Goal: Information Seeking & Learning: Learn about a topic

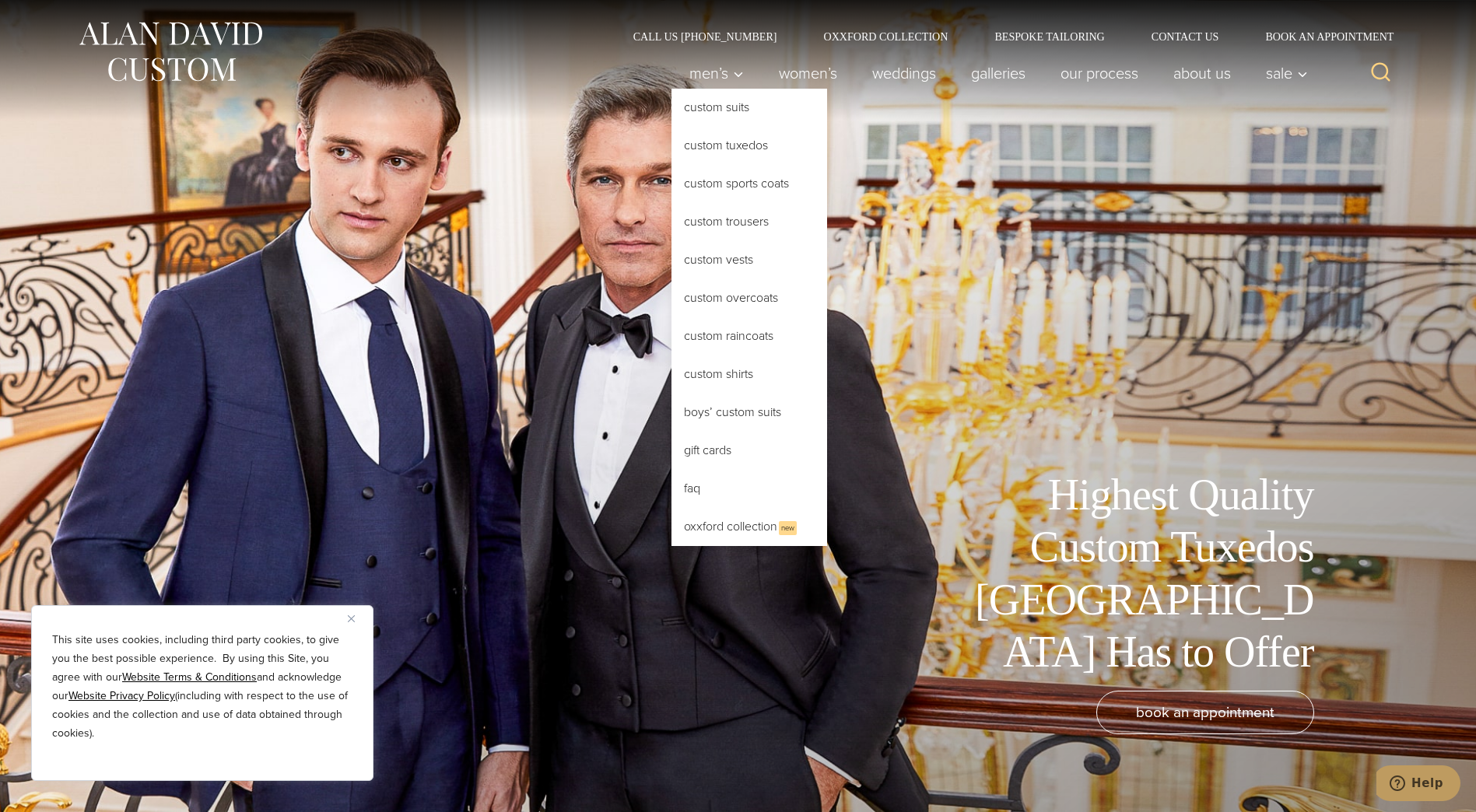
click at [726, 140] on link "Custom Tuxedos" at bounding box center [749, 145] width 155 height 37
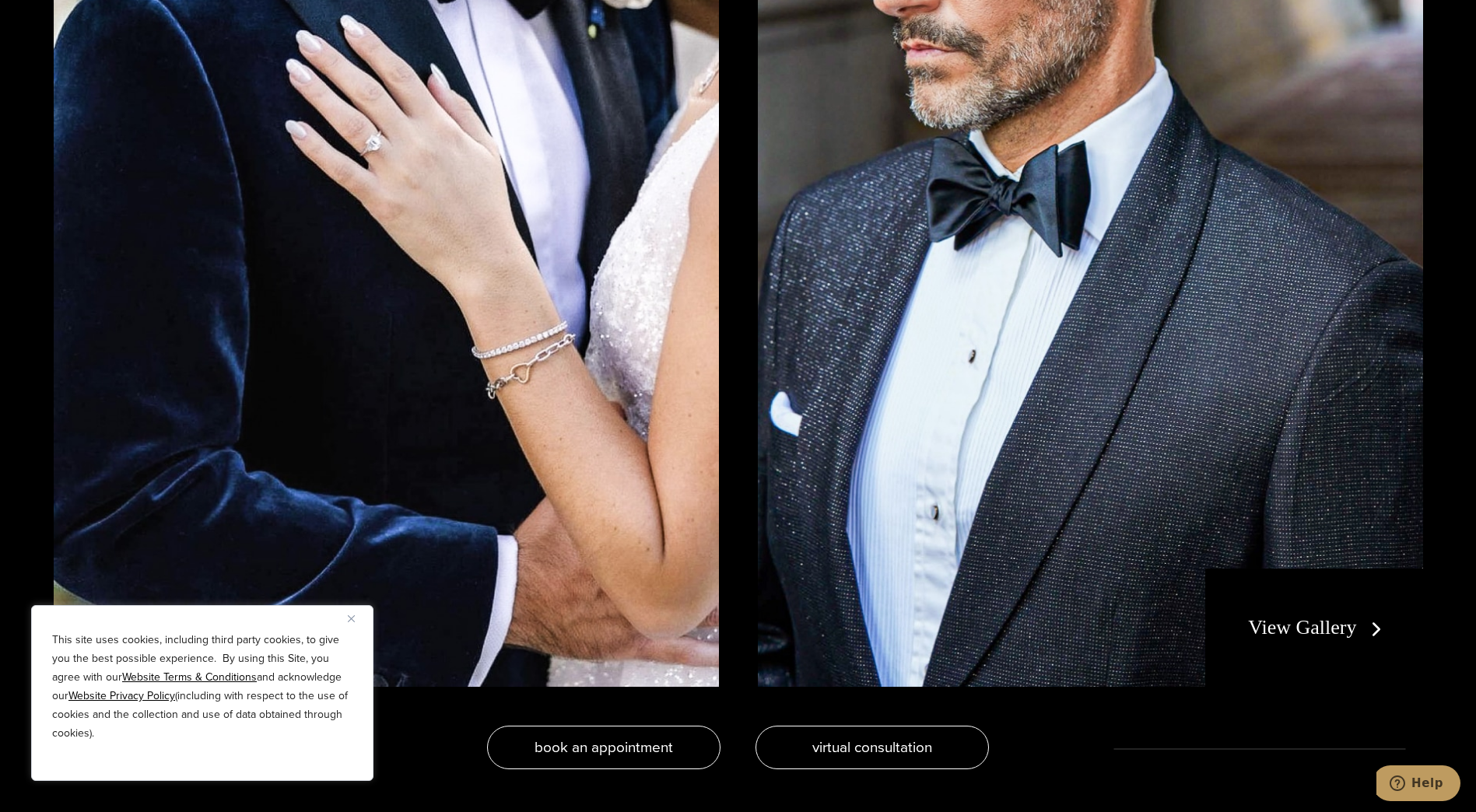
scroll to position [3579, 0]
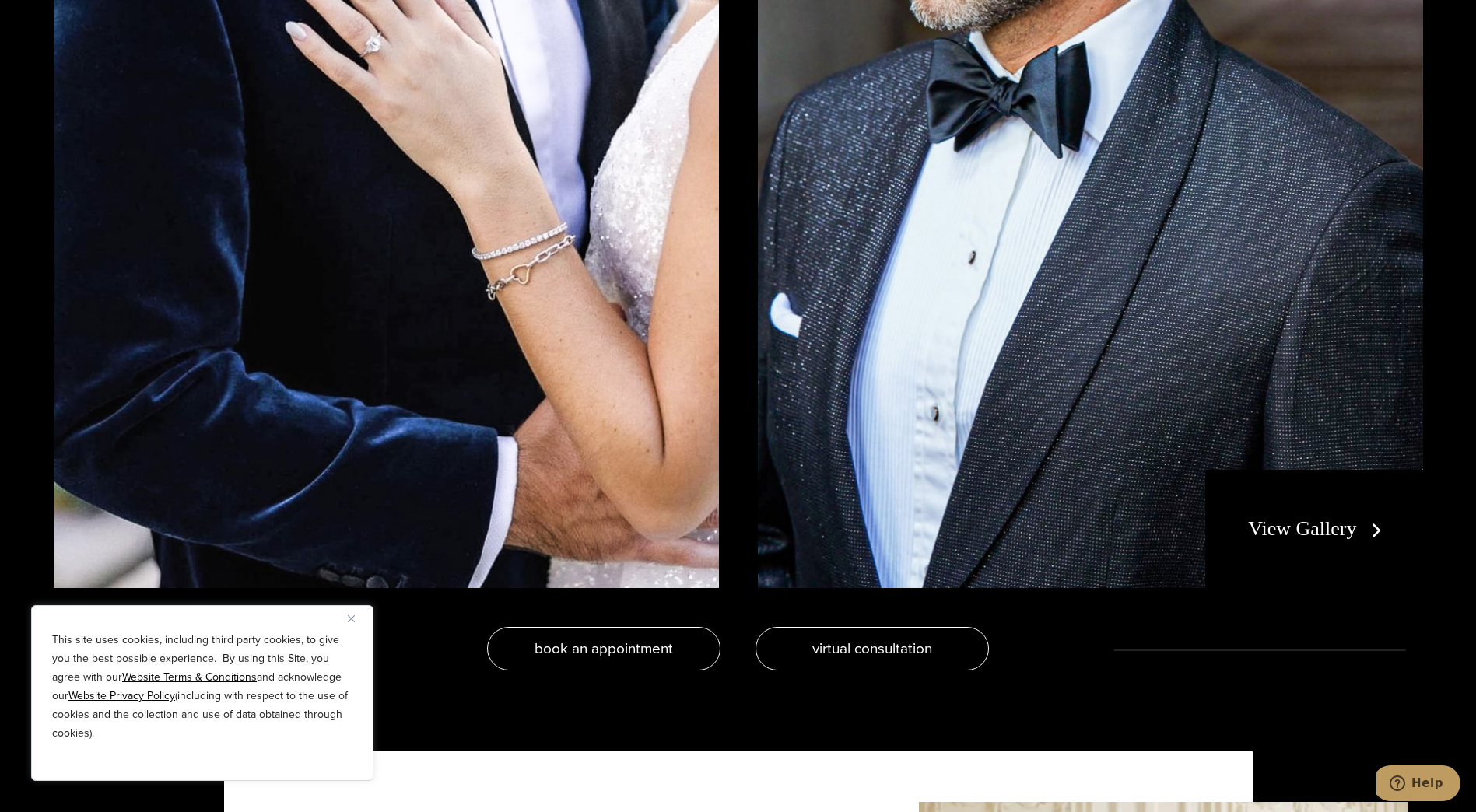
click at [1280, 523] on link "View Gallery" at bounding box center [1318, 528] width 140 height 23
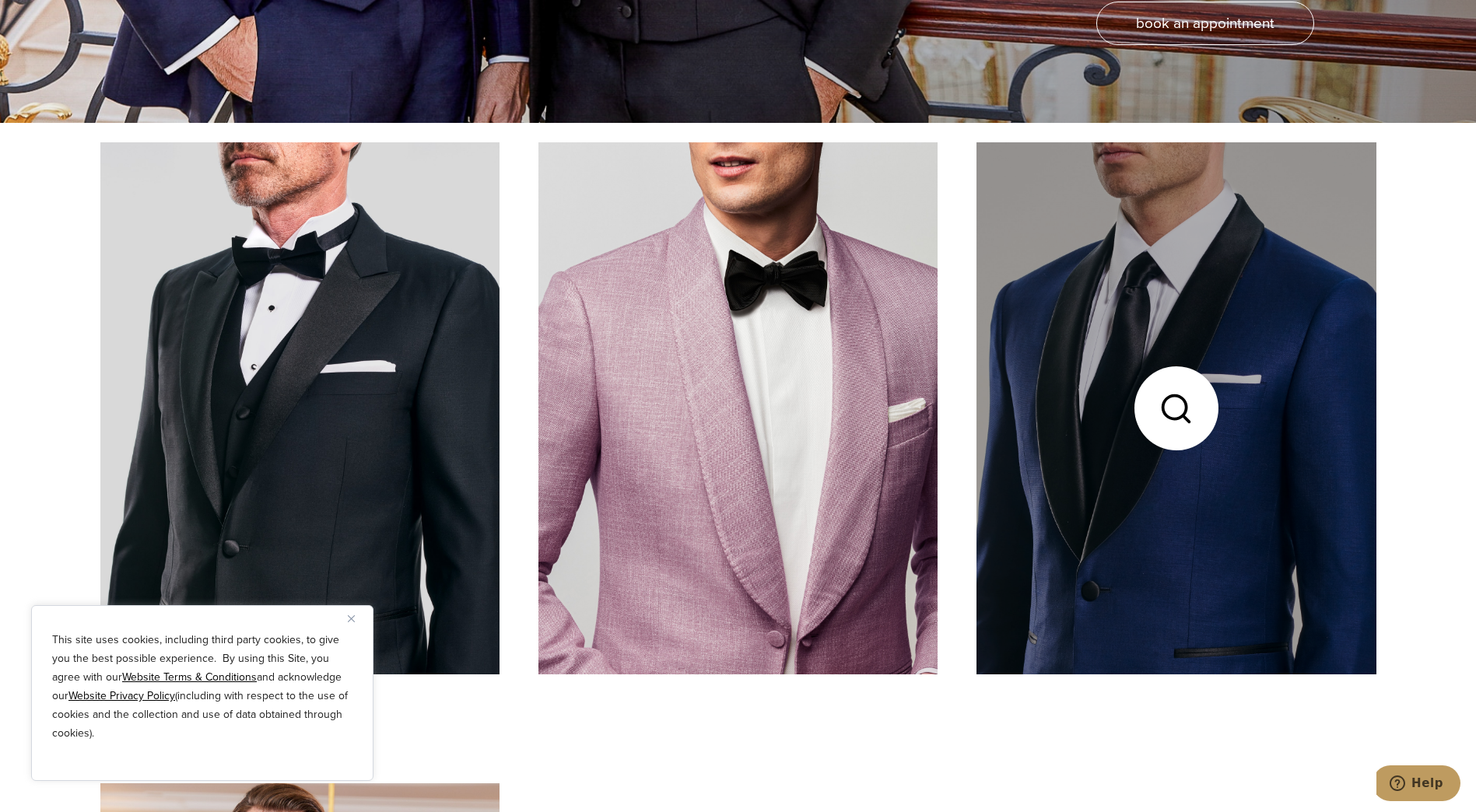
scroll to position [700, 0]
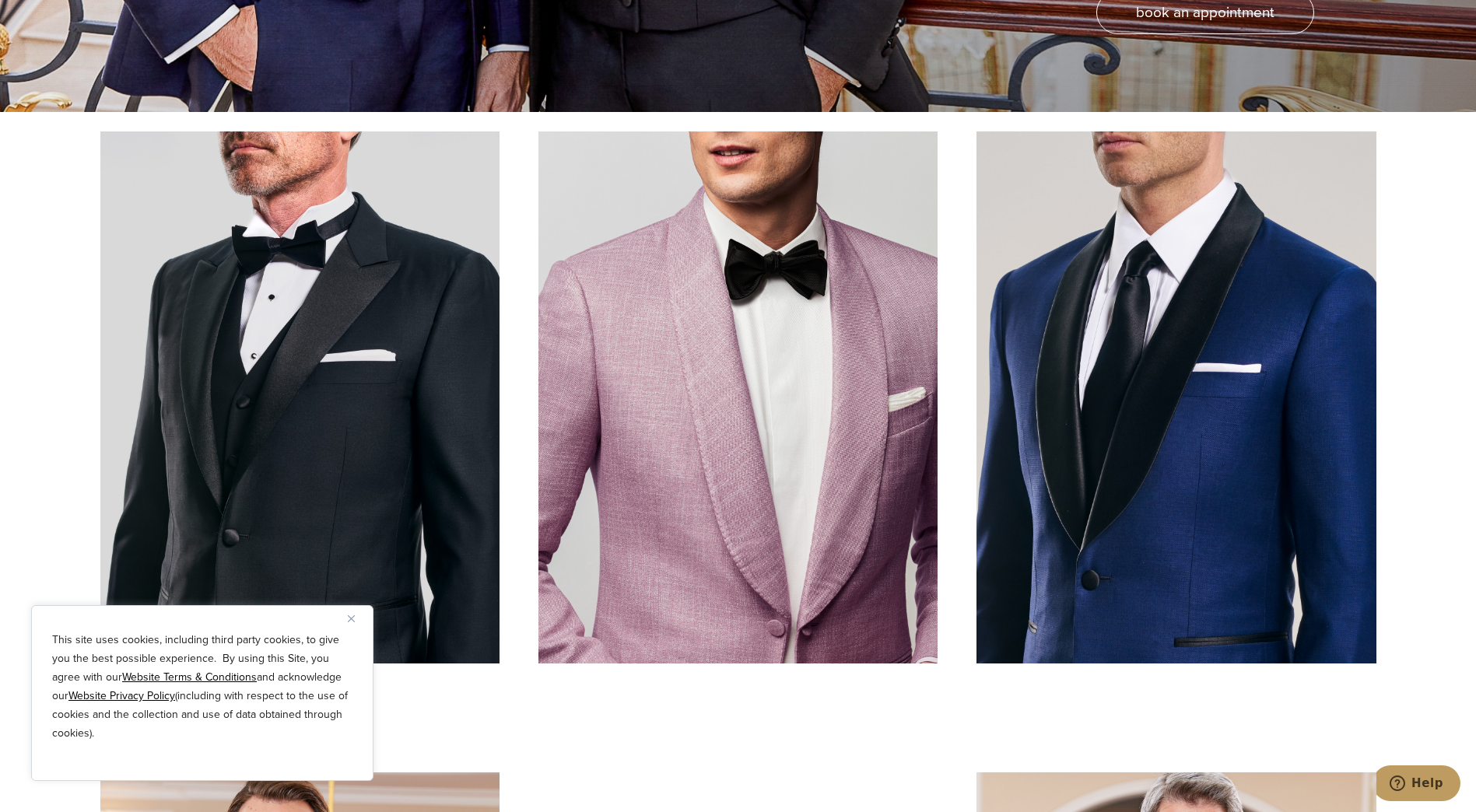
click at [348, 616] on img "Close" at bounding box center [351, 619] width 7 height 7
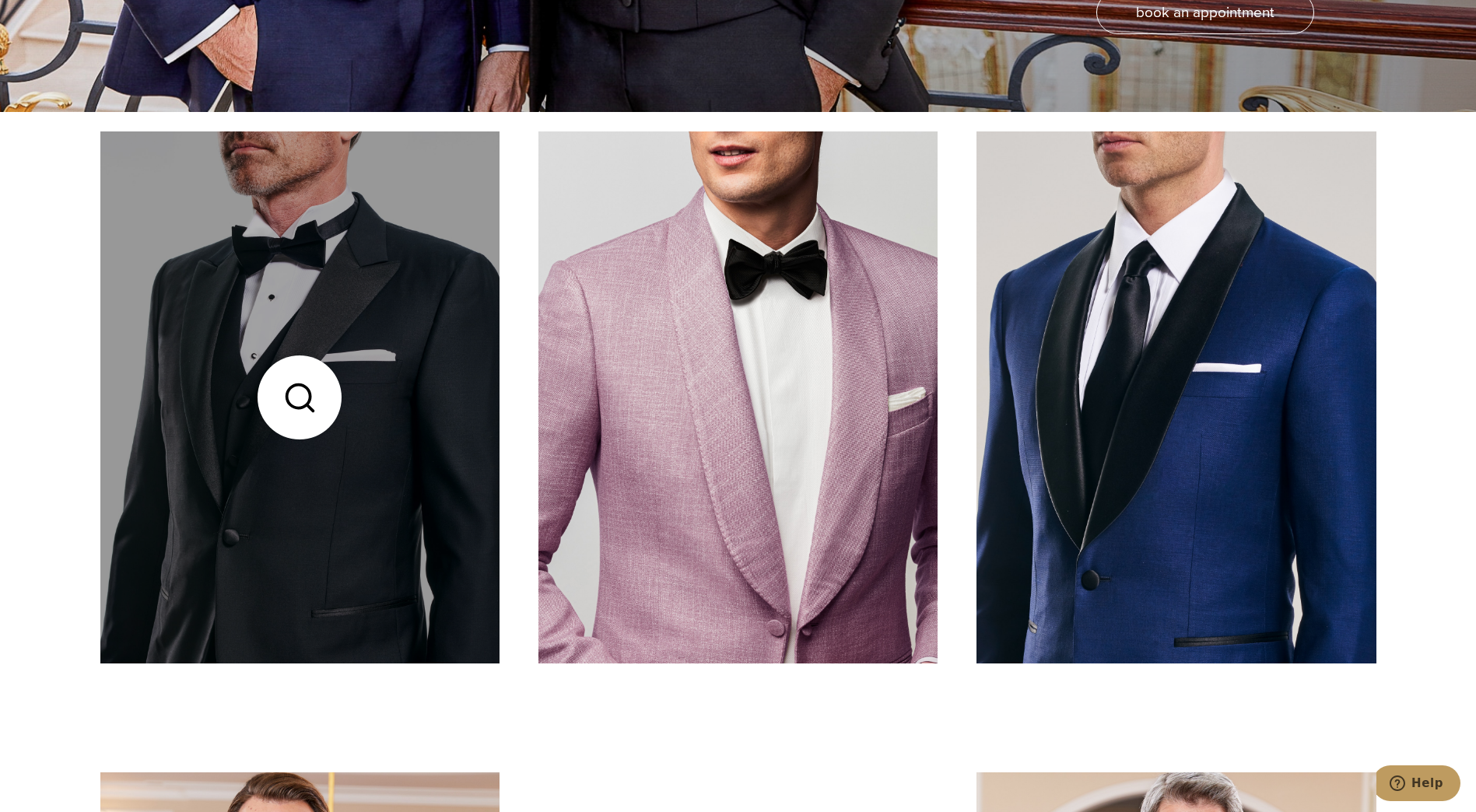
click at [363, 445] on link at bounding box center [300, 397] width 399 height 532
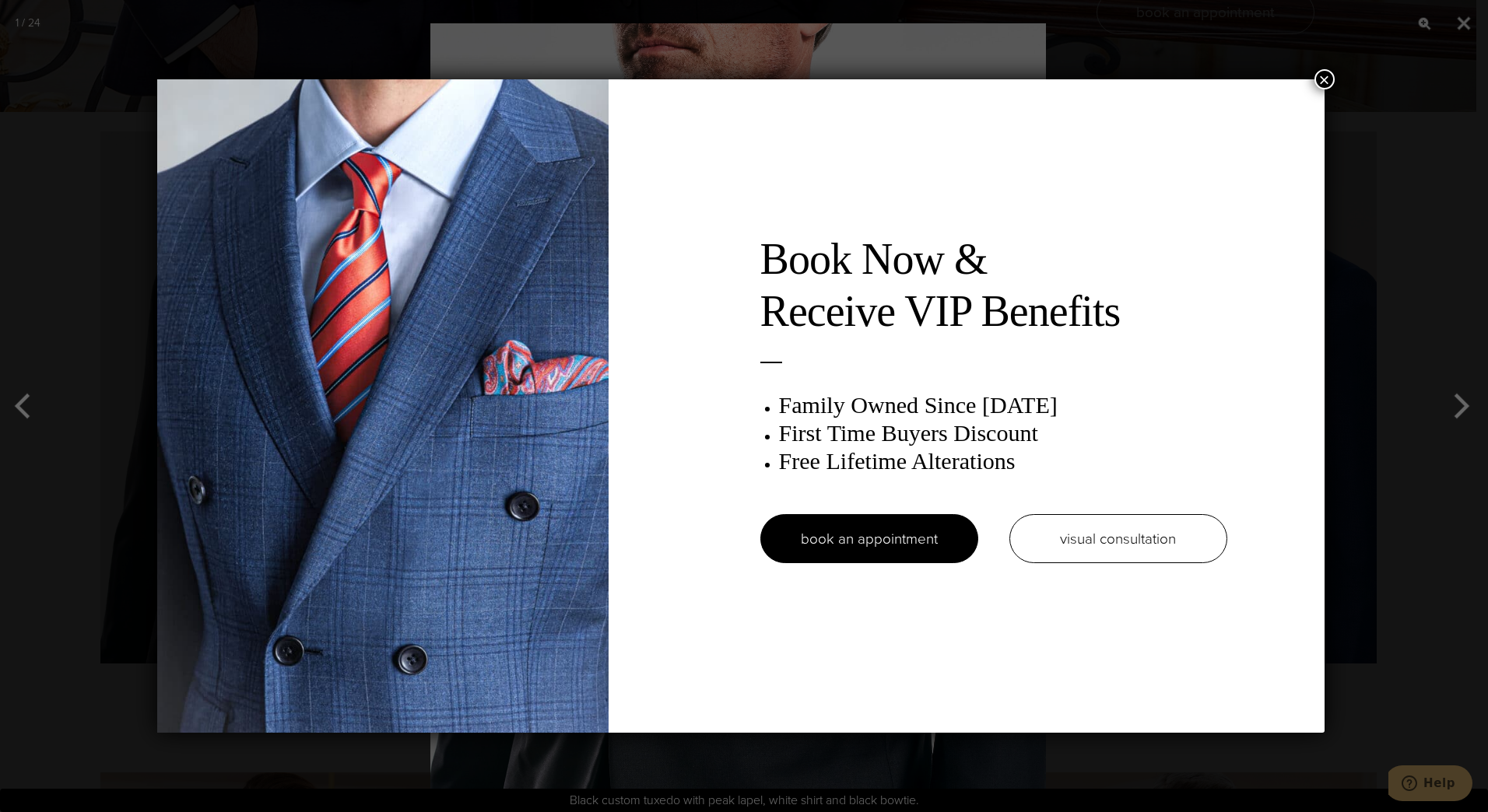
click at [1414, 429] on div "Book Now & Receive VIP Benefits Family Owned Since 1913 First Time Buyers Disco…" at bounding box center [744, 406] width 1488 height 812
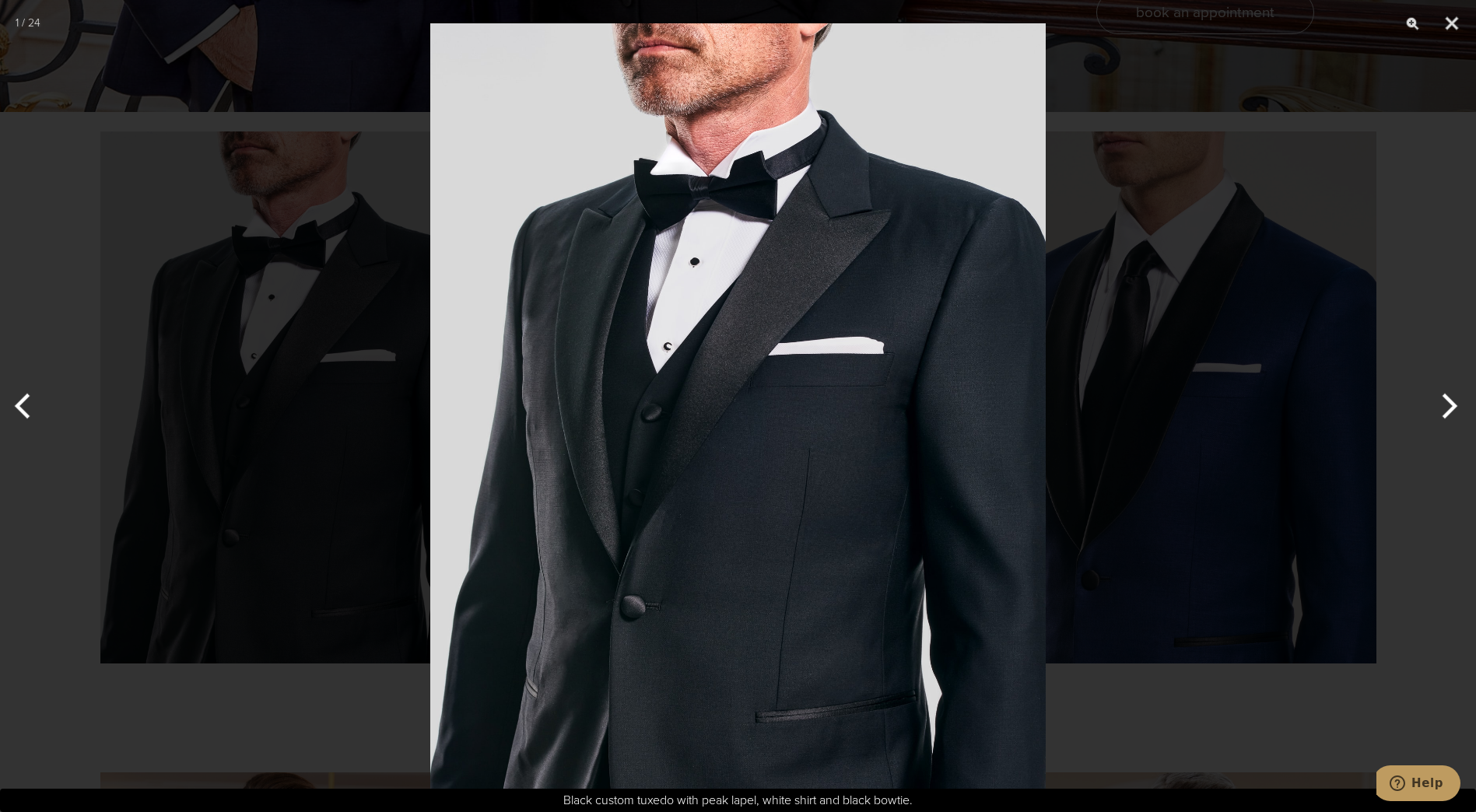
click at [1450, 411] on button "Next" at bounding box center [1447, 406] width 58 height 78
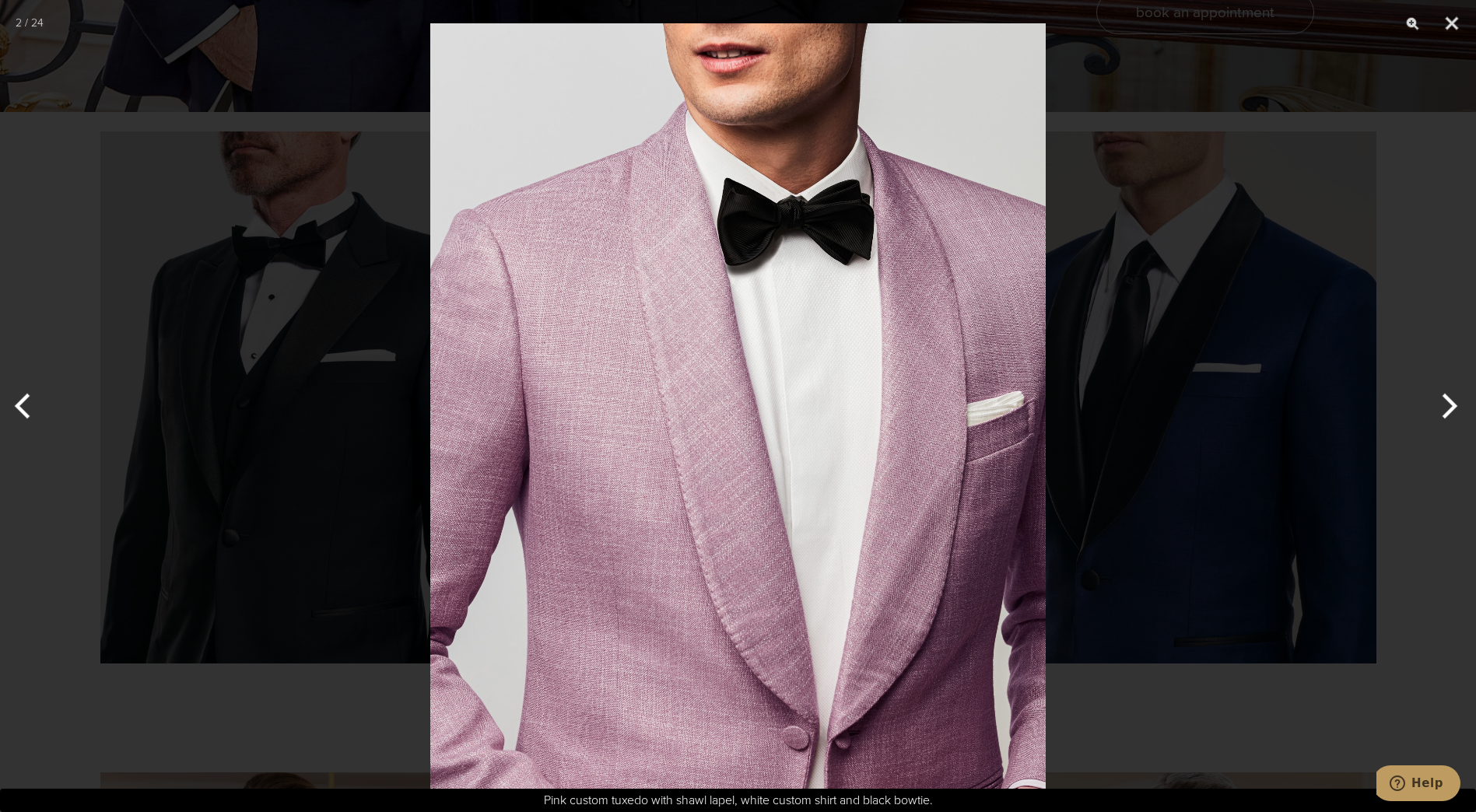
click at [1450, 411] on button "Next" at bounding box center [1447, 406] width 58 height 78
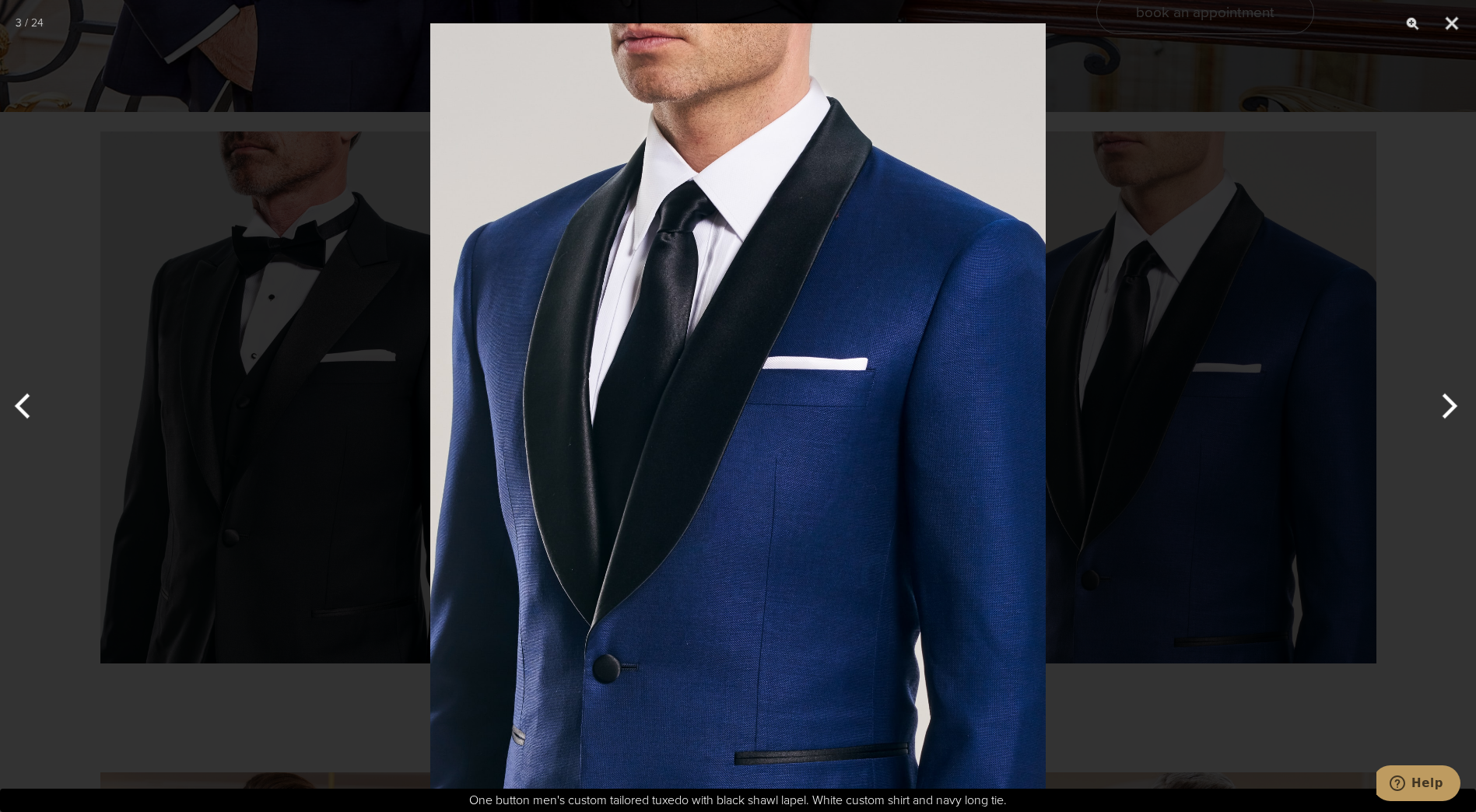
click at [1450, 411] on button "Next" at bounding box center [1447, 406] width 58 height 78
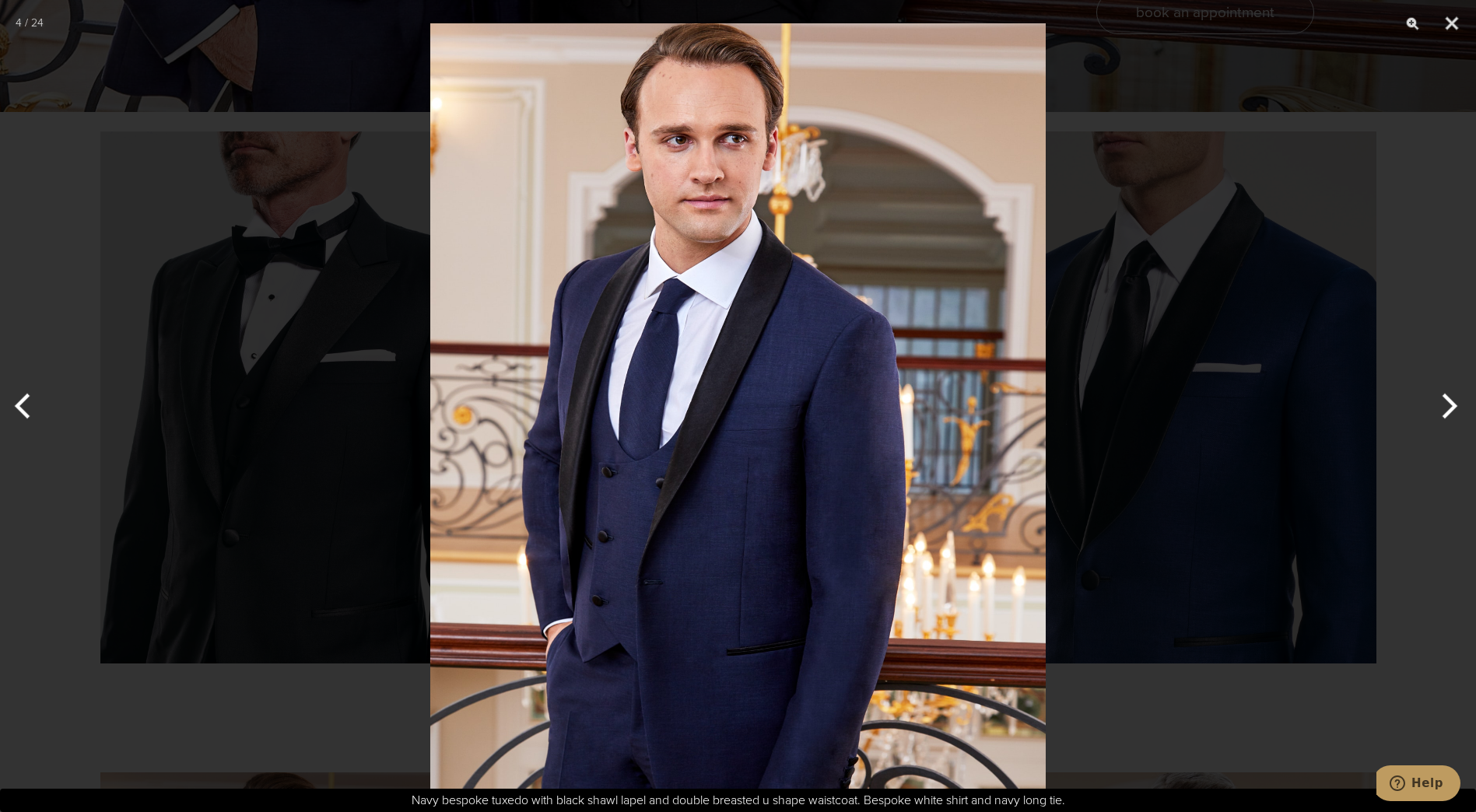
click at [1450, 411] on button "Next" at bounding box center [1447, 406] width 58 height 78
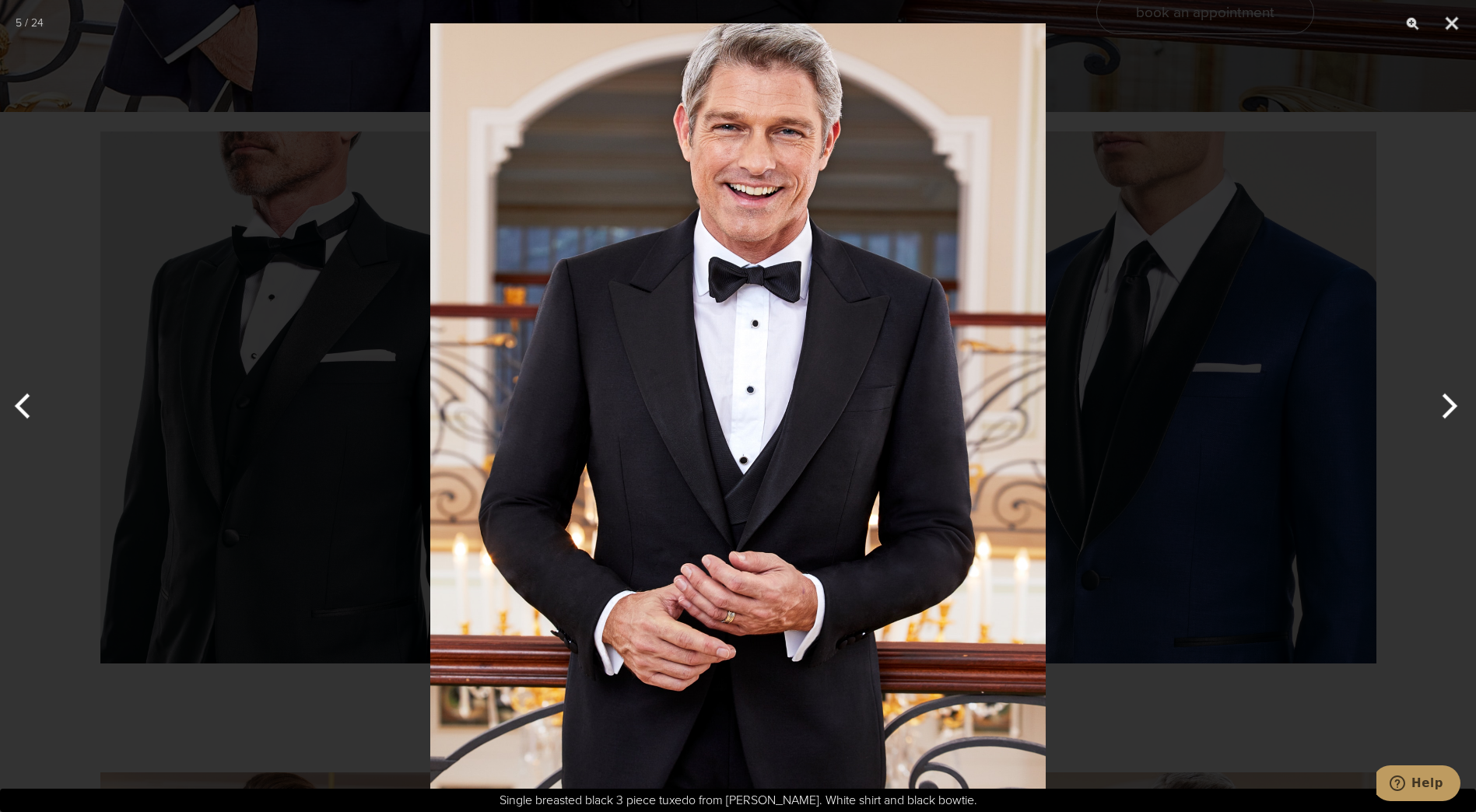
click at [1450, 411] on button "Next" at bounding box center [1447, 406] width 58 height 78
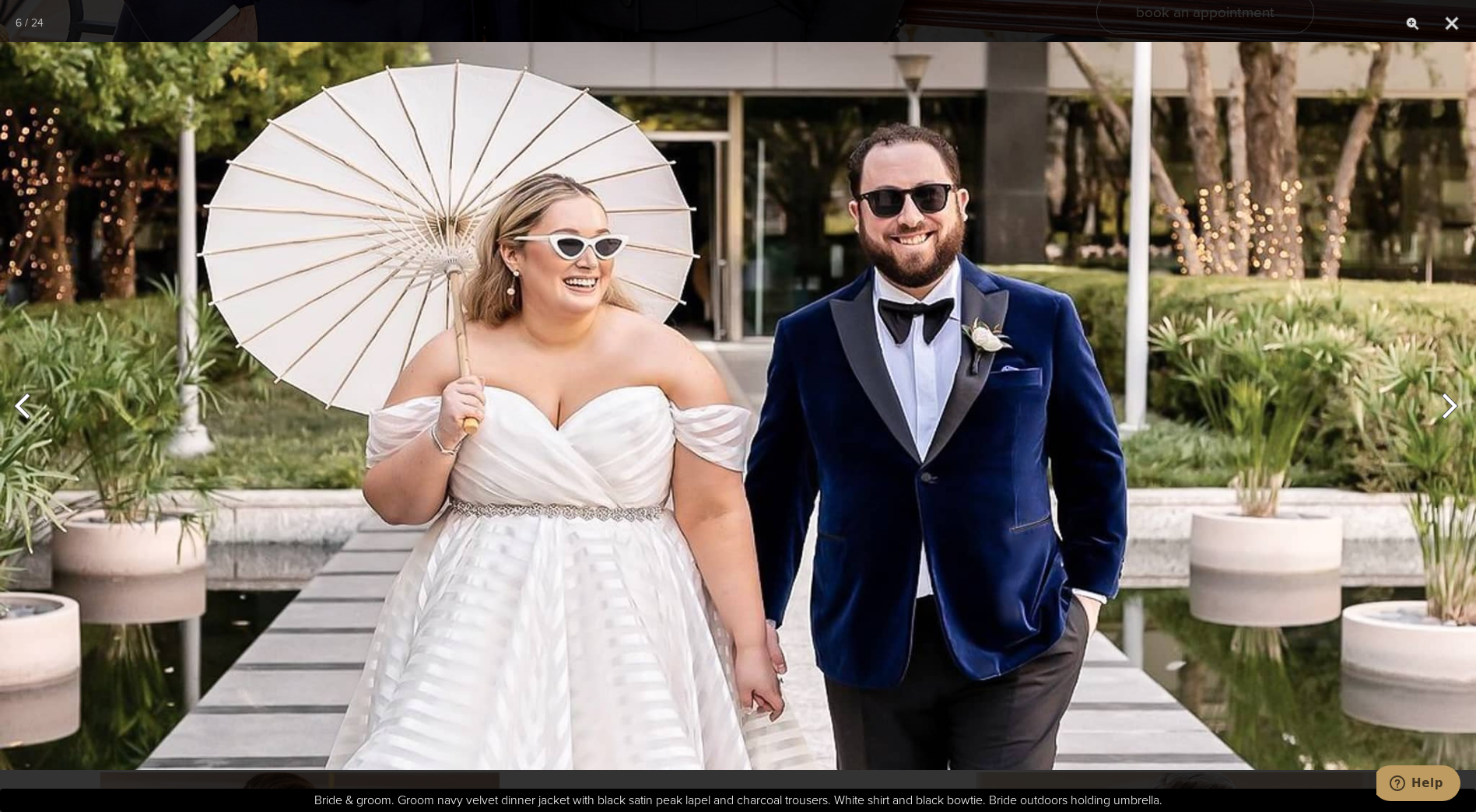
click at [1365, 374] on img at bounding box center [738, 406] width 1476 height 775
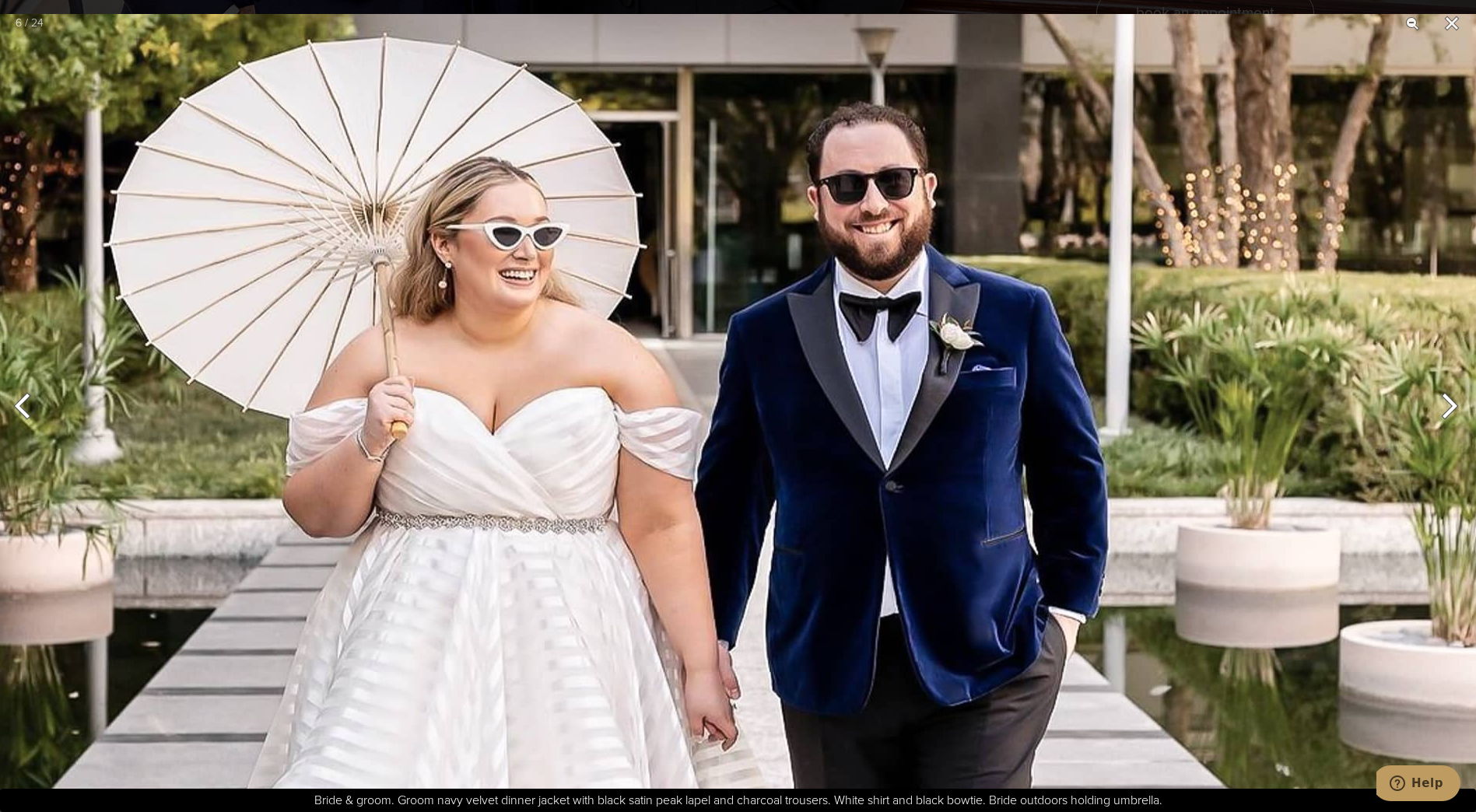
click at [1454, 409] on button "Next" at bounding box center [1447, 406] width 58 height 78
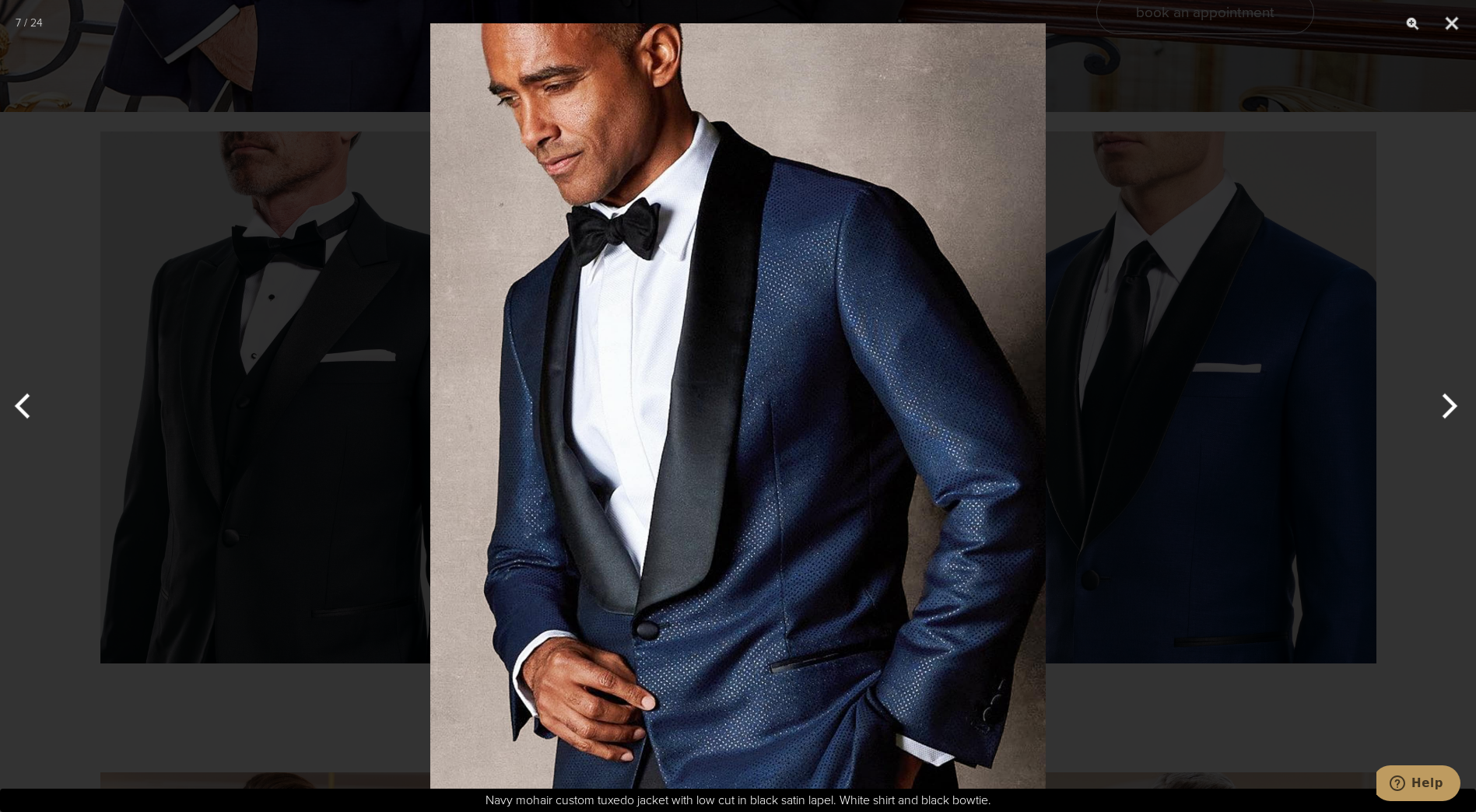
click at [1382, 598] on div at bounding box center [738, 406] width 1476 height 812
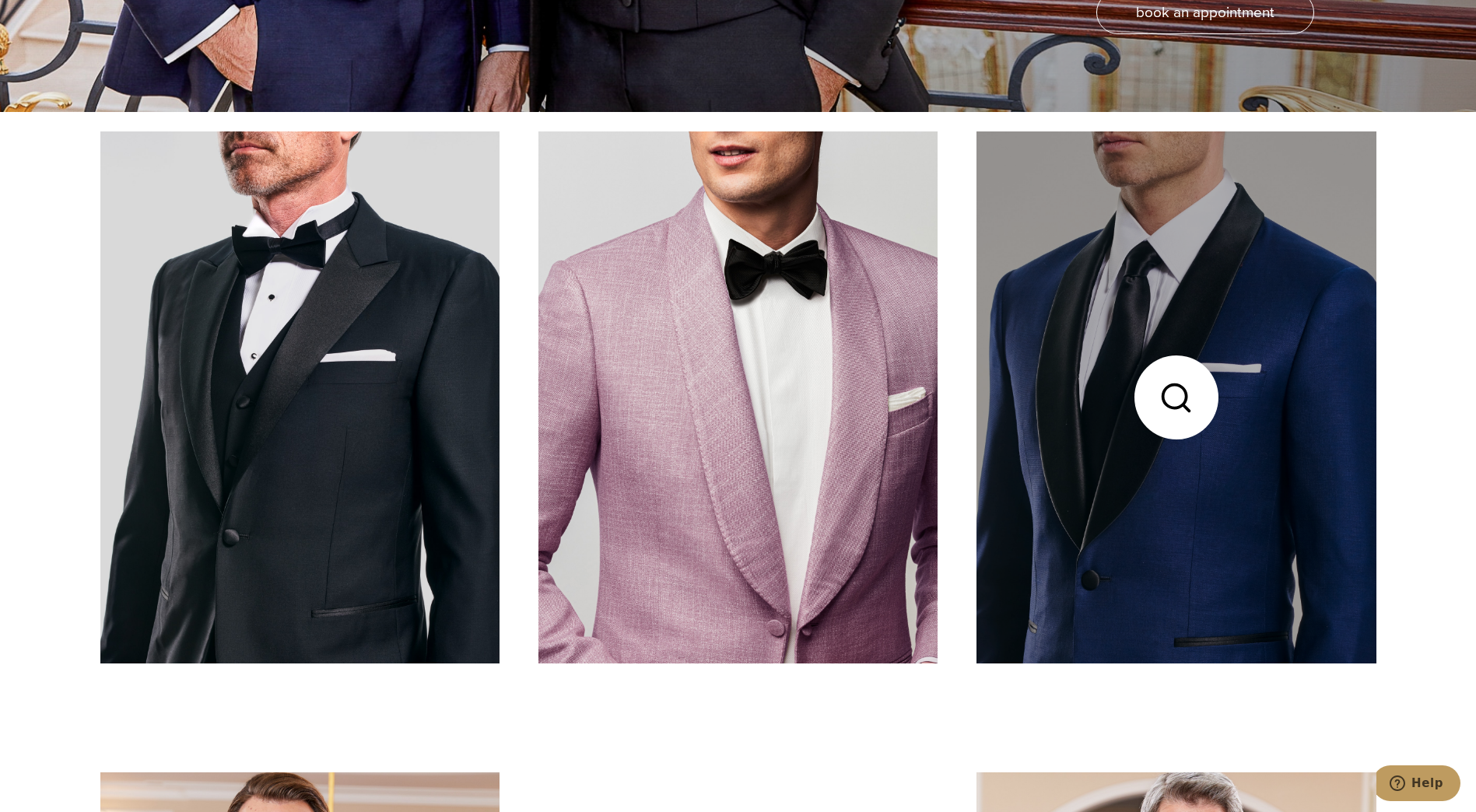
click at [1326, 482] on link at bounding box center [1176, 397] width 399 height 532
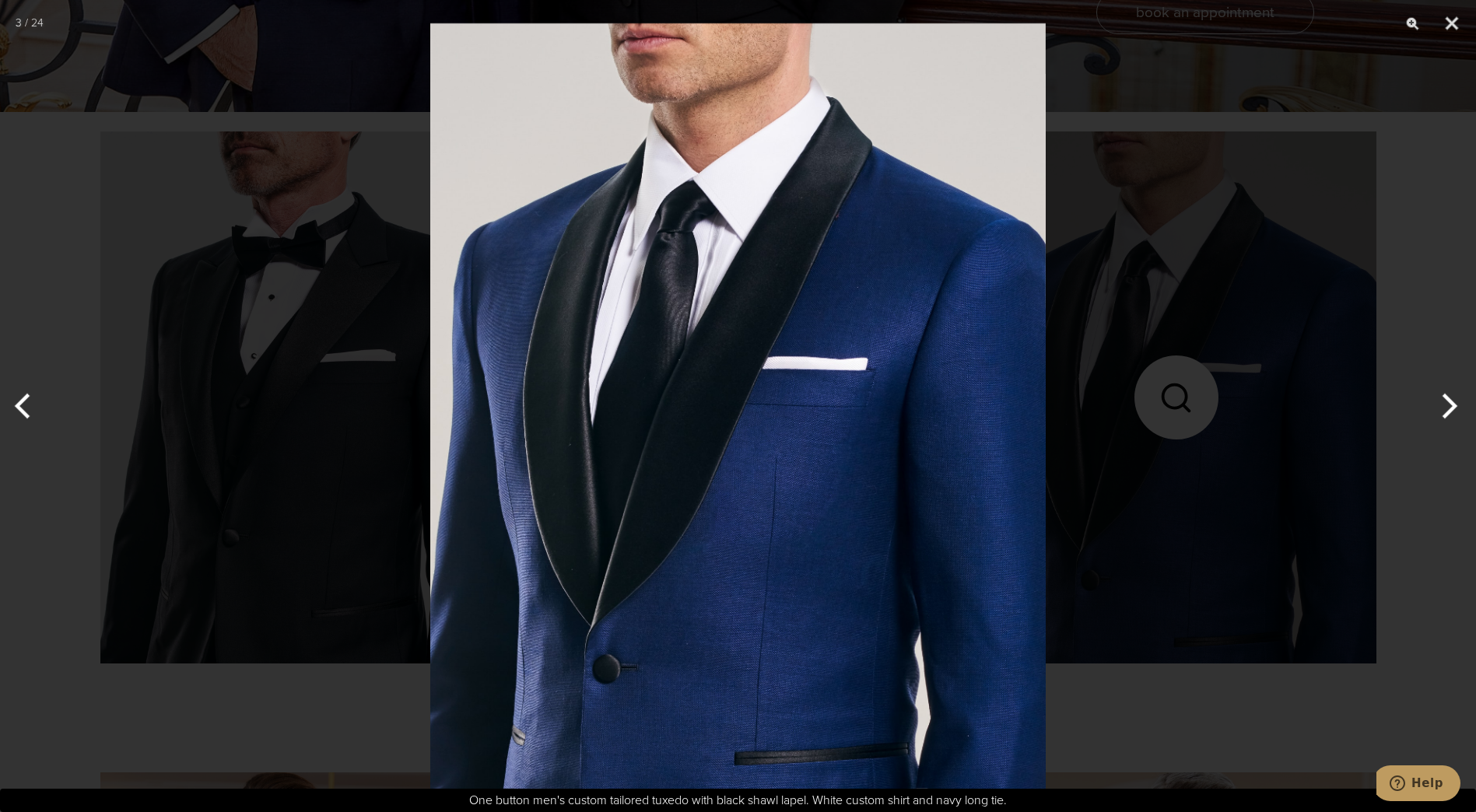
click at [1450, 404] on button "Next" at bounding box center [1447, 406] width 58 height 78
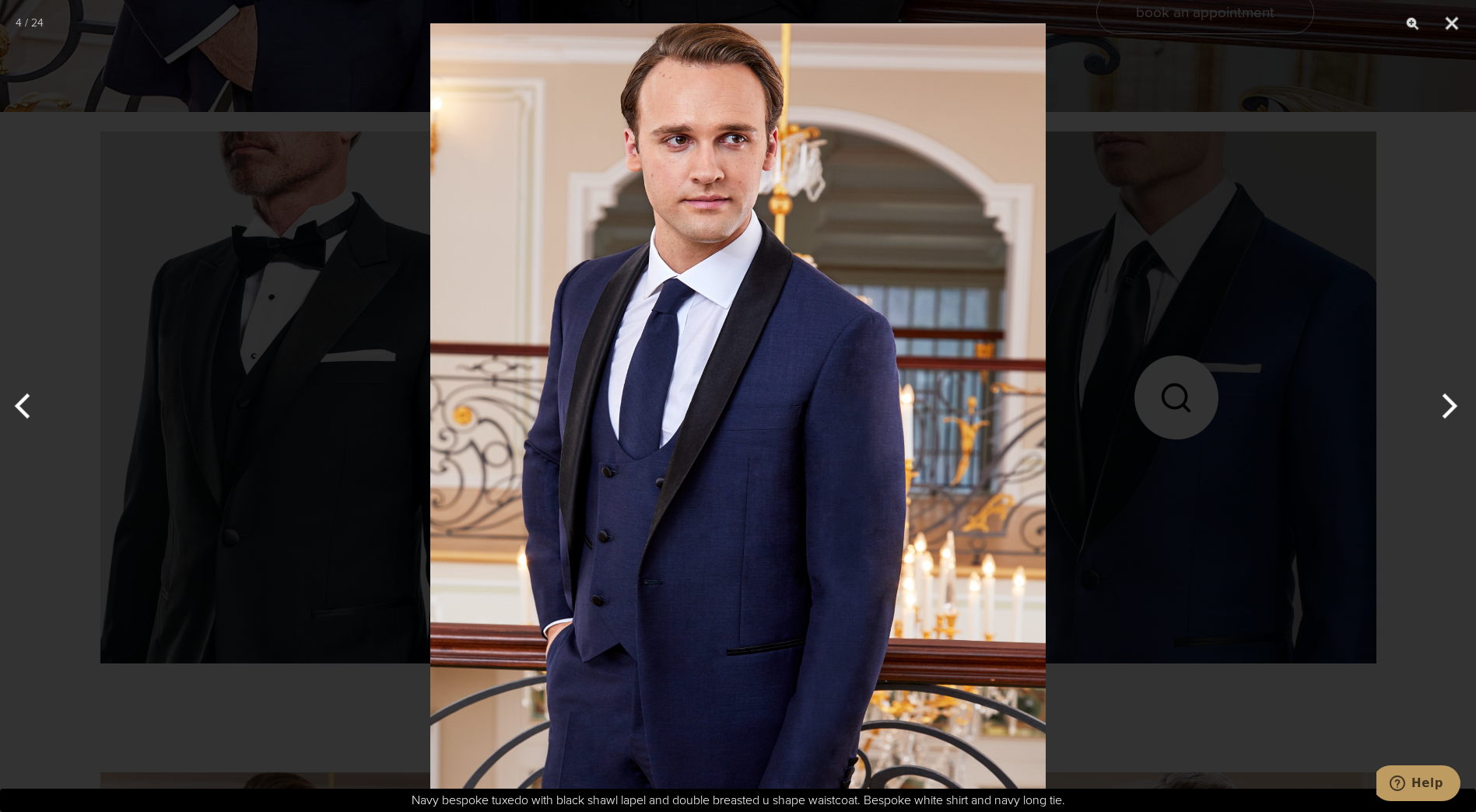
click at [1450, 404] on button "Next" at bounding box center [1447, 406] width 58 height 78
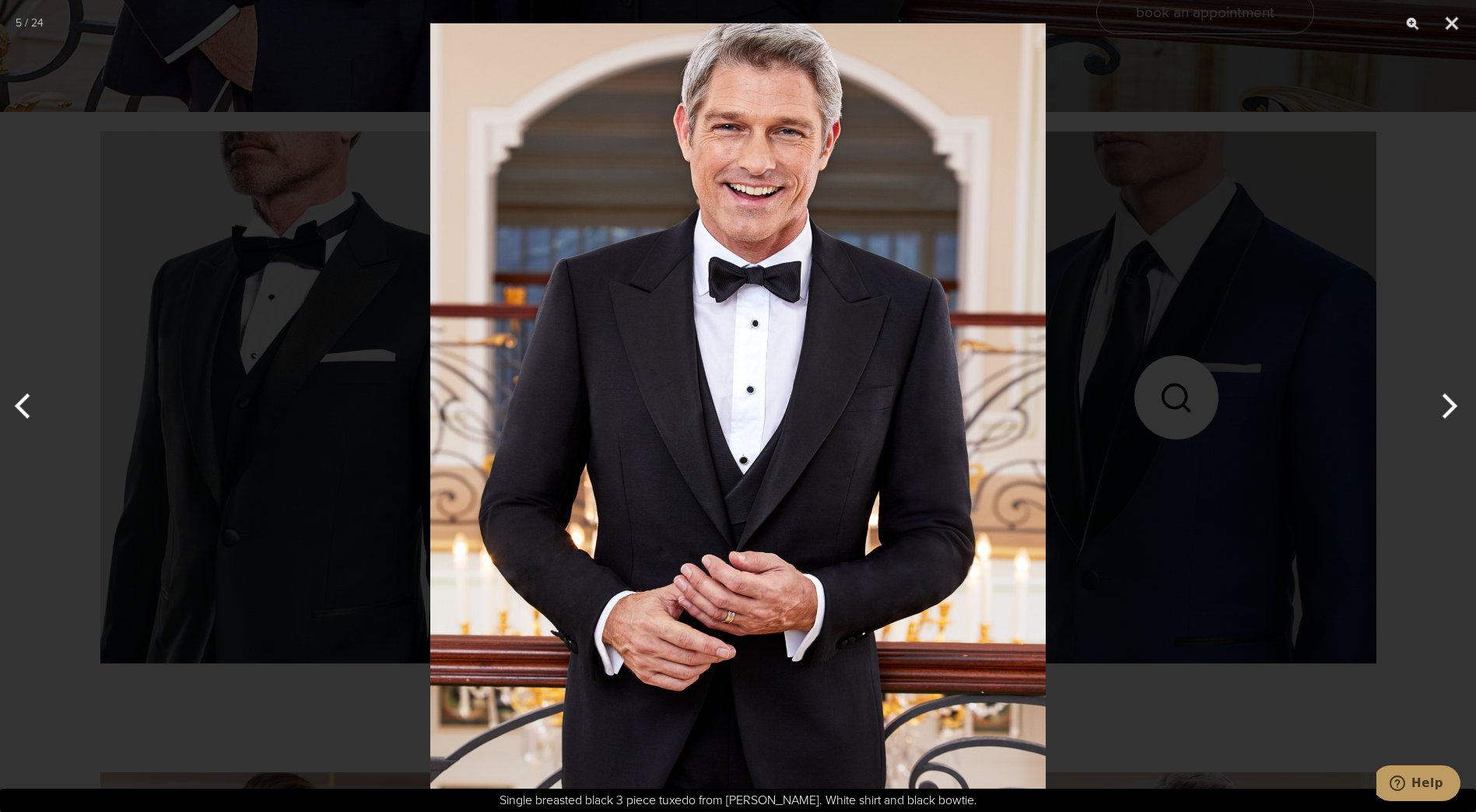
click at [1450, 404] on button "Next" at bounding box center [1447, 406] width 58 height 78
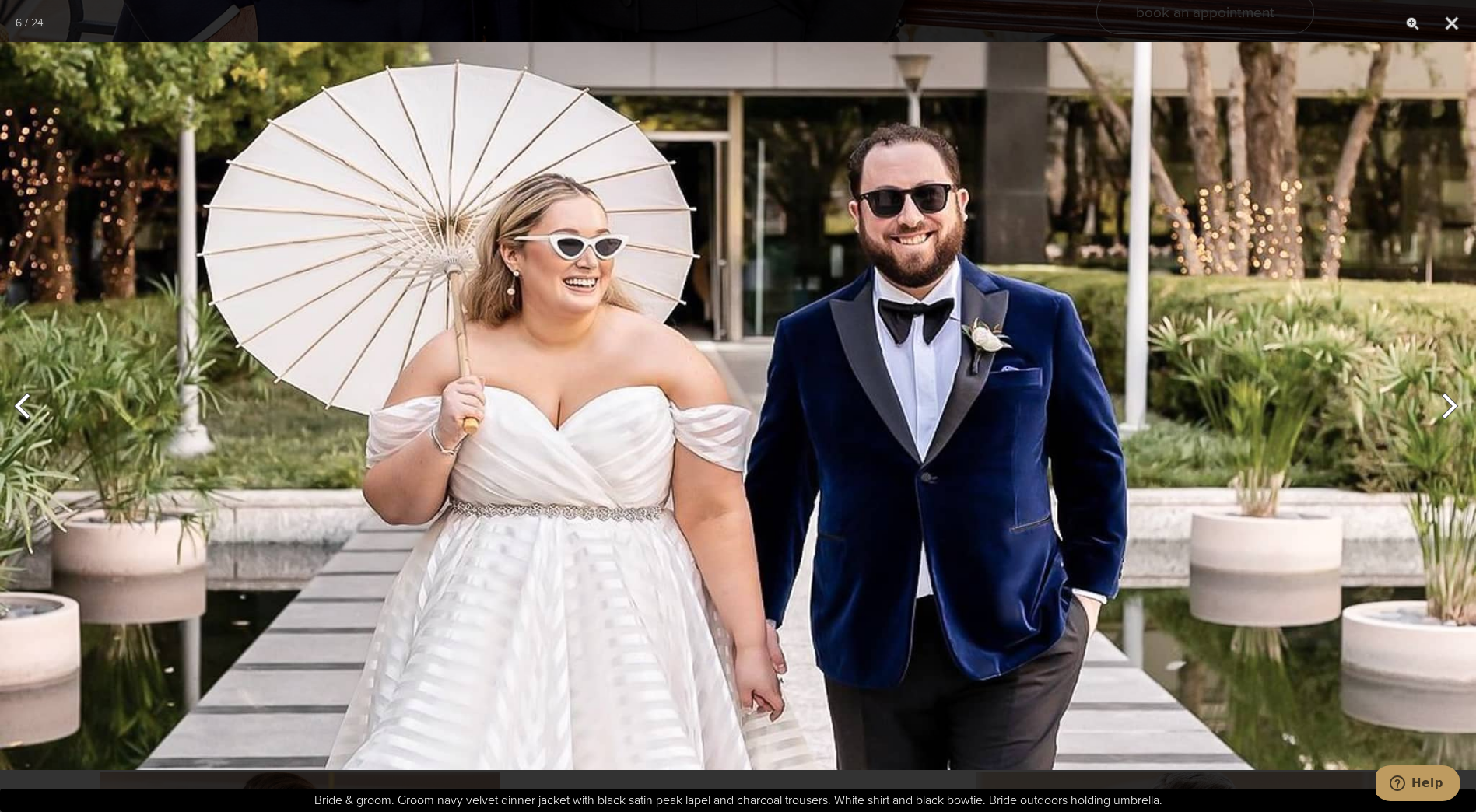
click at [1451, 404] on button "Next" at bounding box center [1447, 406] width 58 height 78
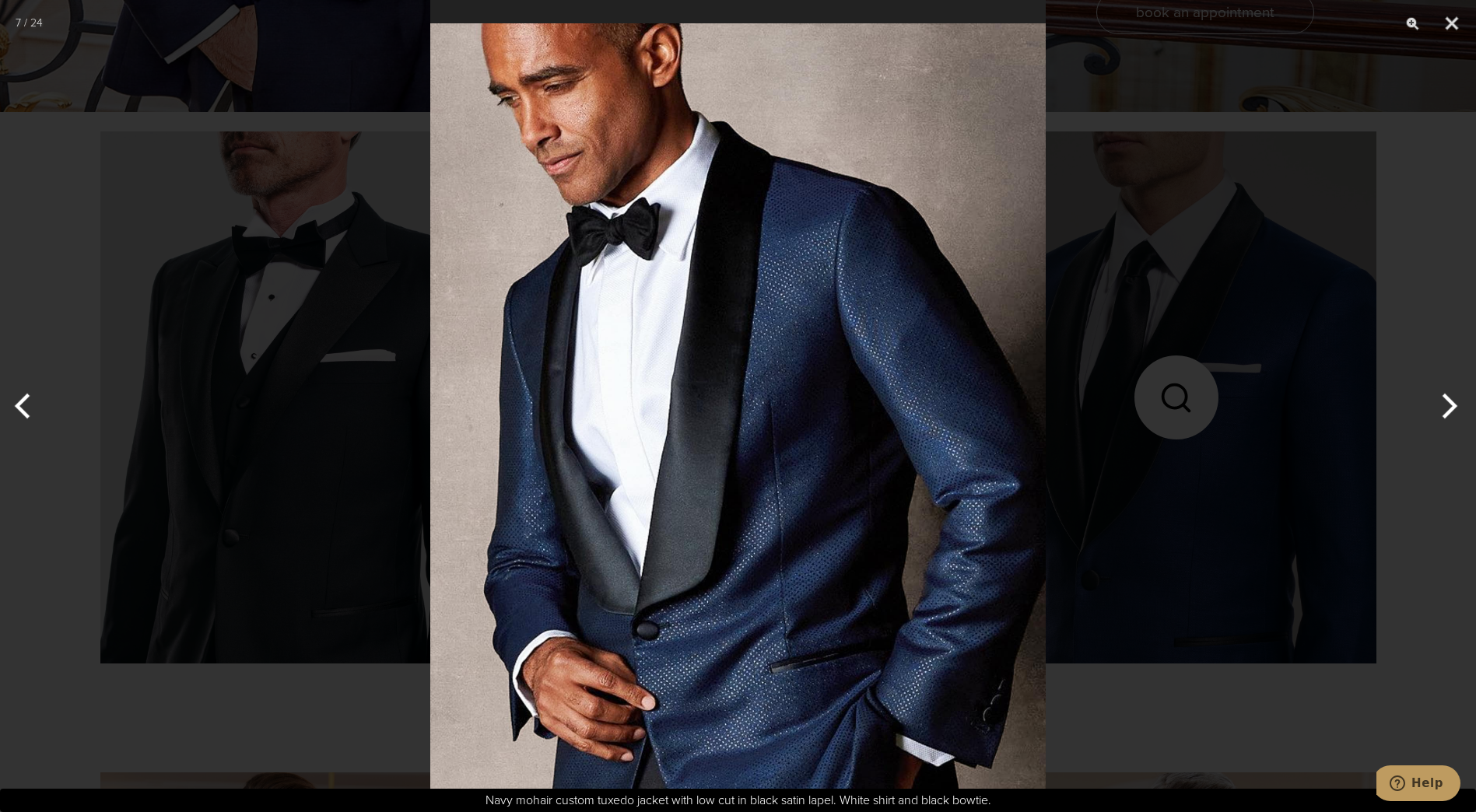
click at [1451, 404] on button "Next" at bounding box center [1447, 406] width 58 height 78
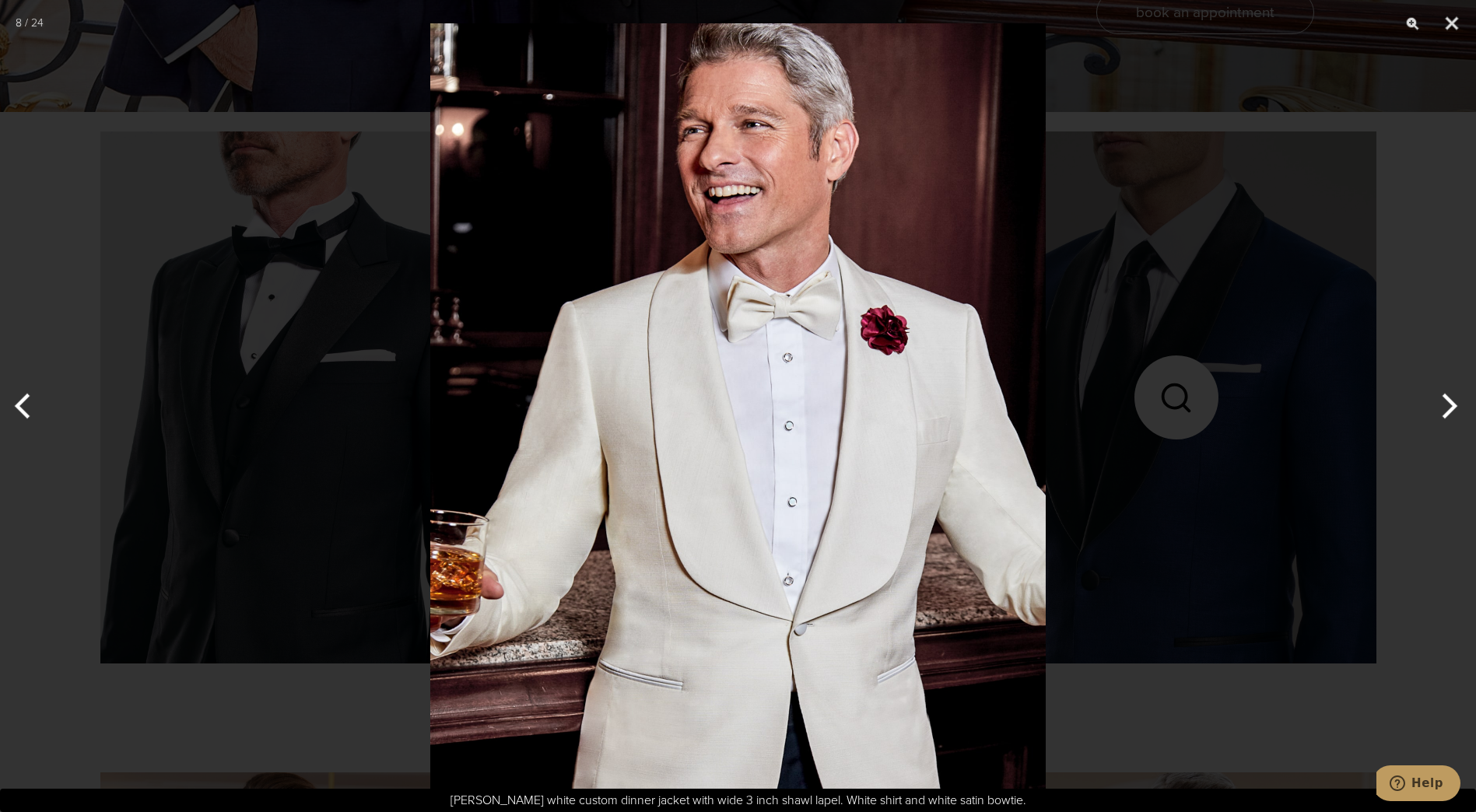
click at [1451, 404] on button "Next" at bounding box center [1447, 406] width 58 height 78
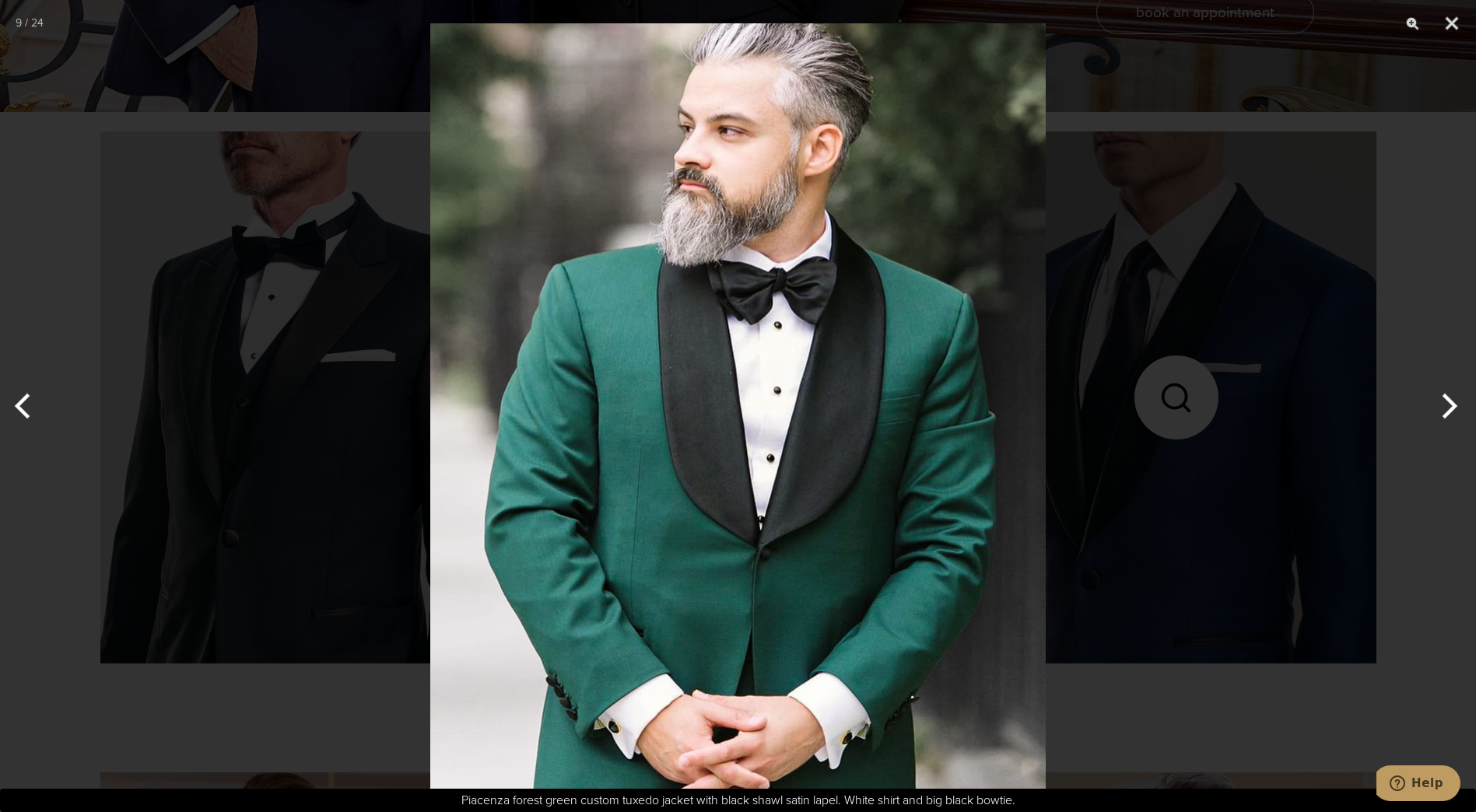
click at [1451, 404] on button "Next" at bounding box center [1447, 406] width 58 height 78
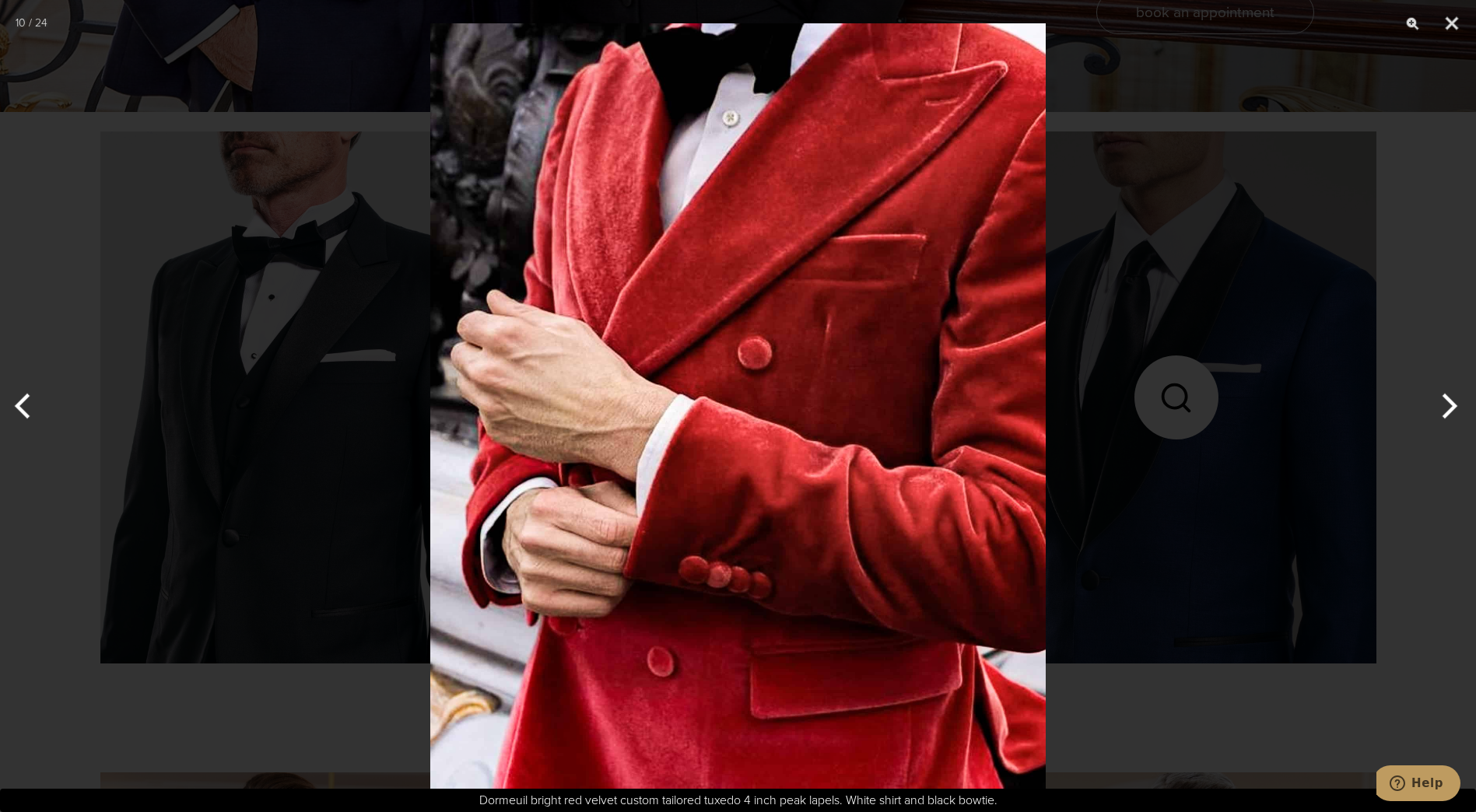
click at [1451, 404] on button "Next" at bounding box center [1447, 406] width 58 height 78
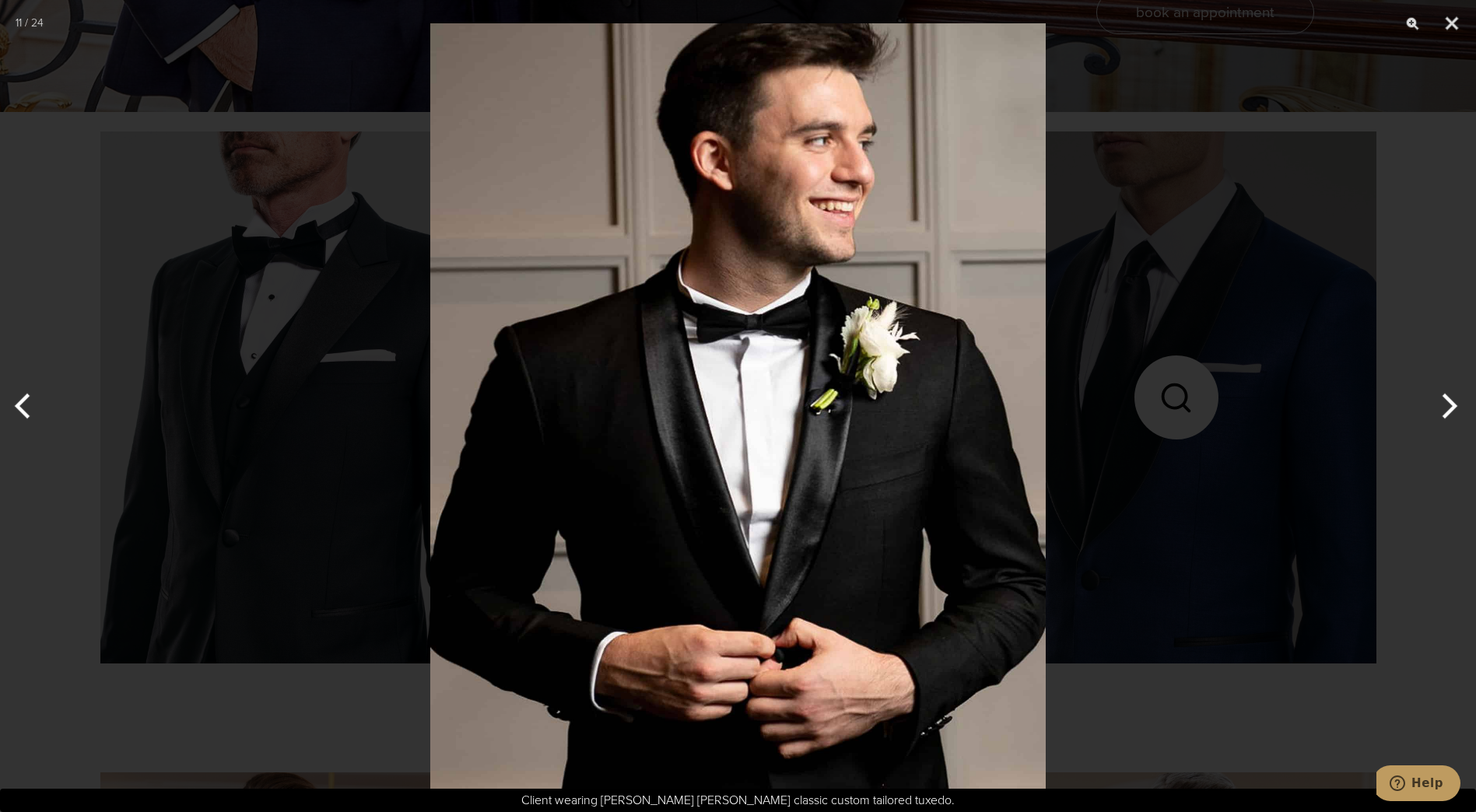
click at [1451, 404] on button "Next" at bounding box center [1447, 406] width 58 height 78
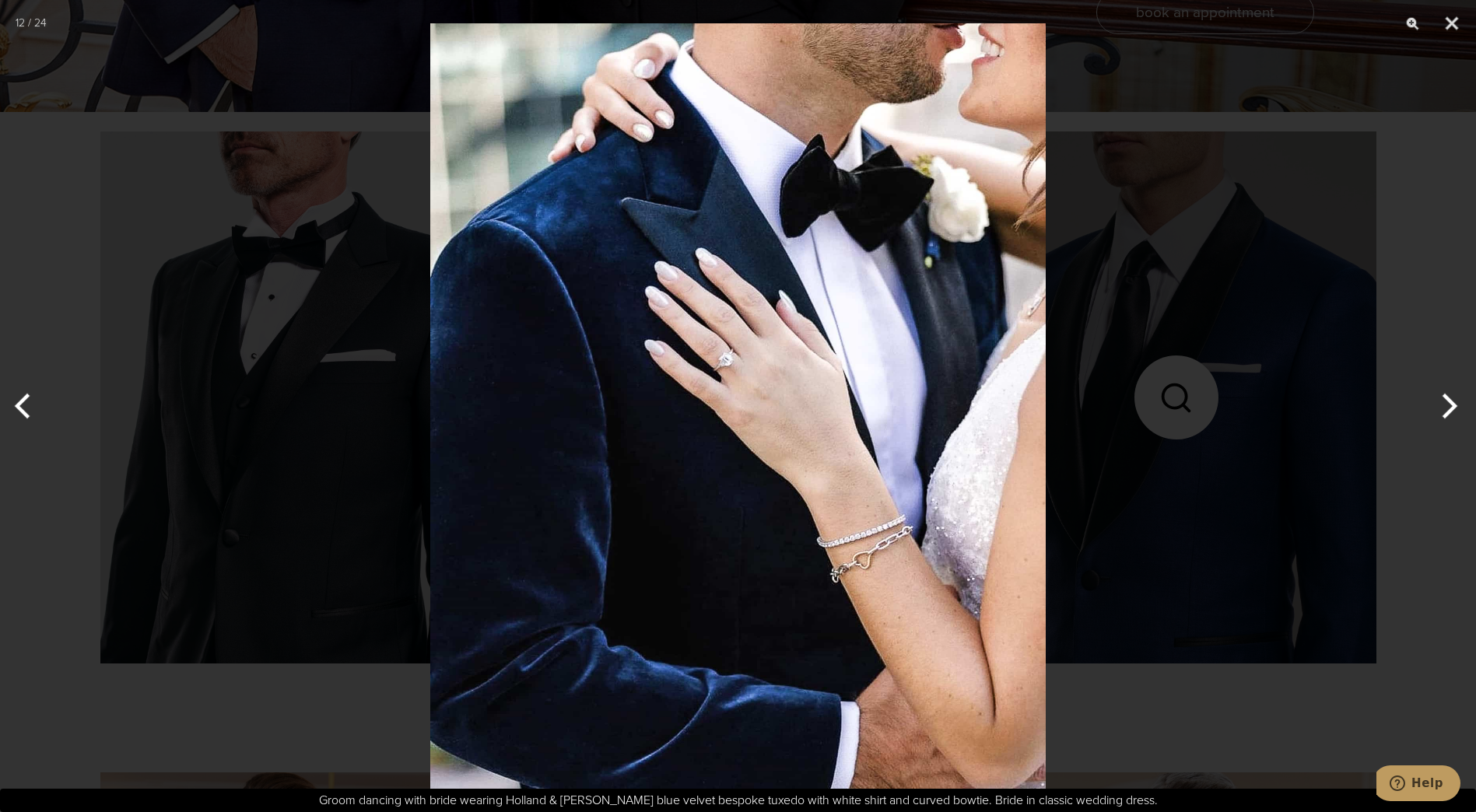
click at [1451, 404] on button "Next" at bounding box center [1447, 406] width 58 height 78
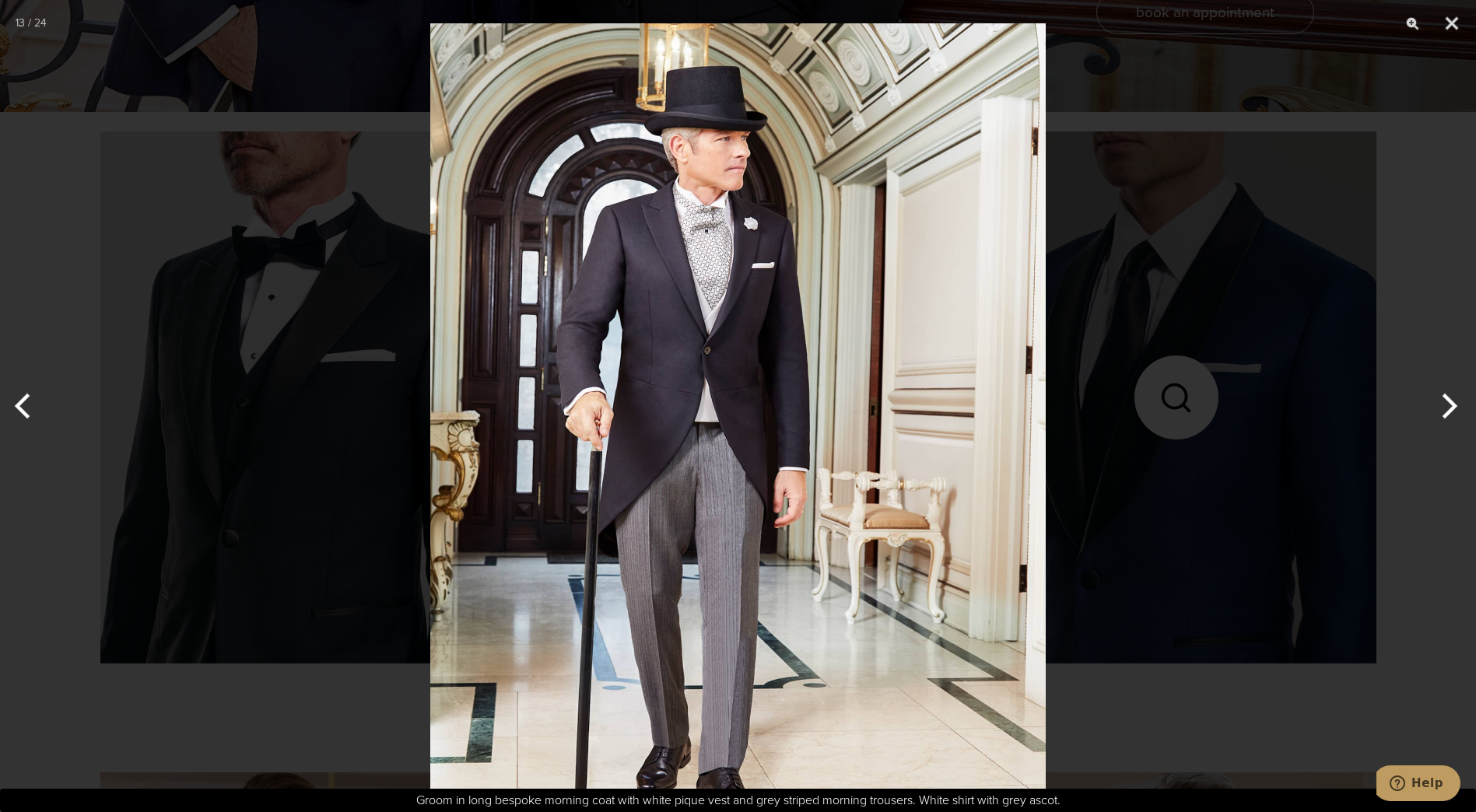
click at [1451, 404] on button "Next" at bounding box center [1447, 406] width 58 height 78
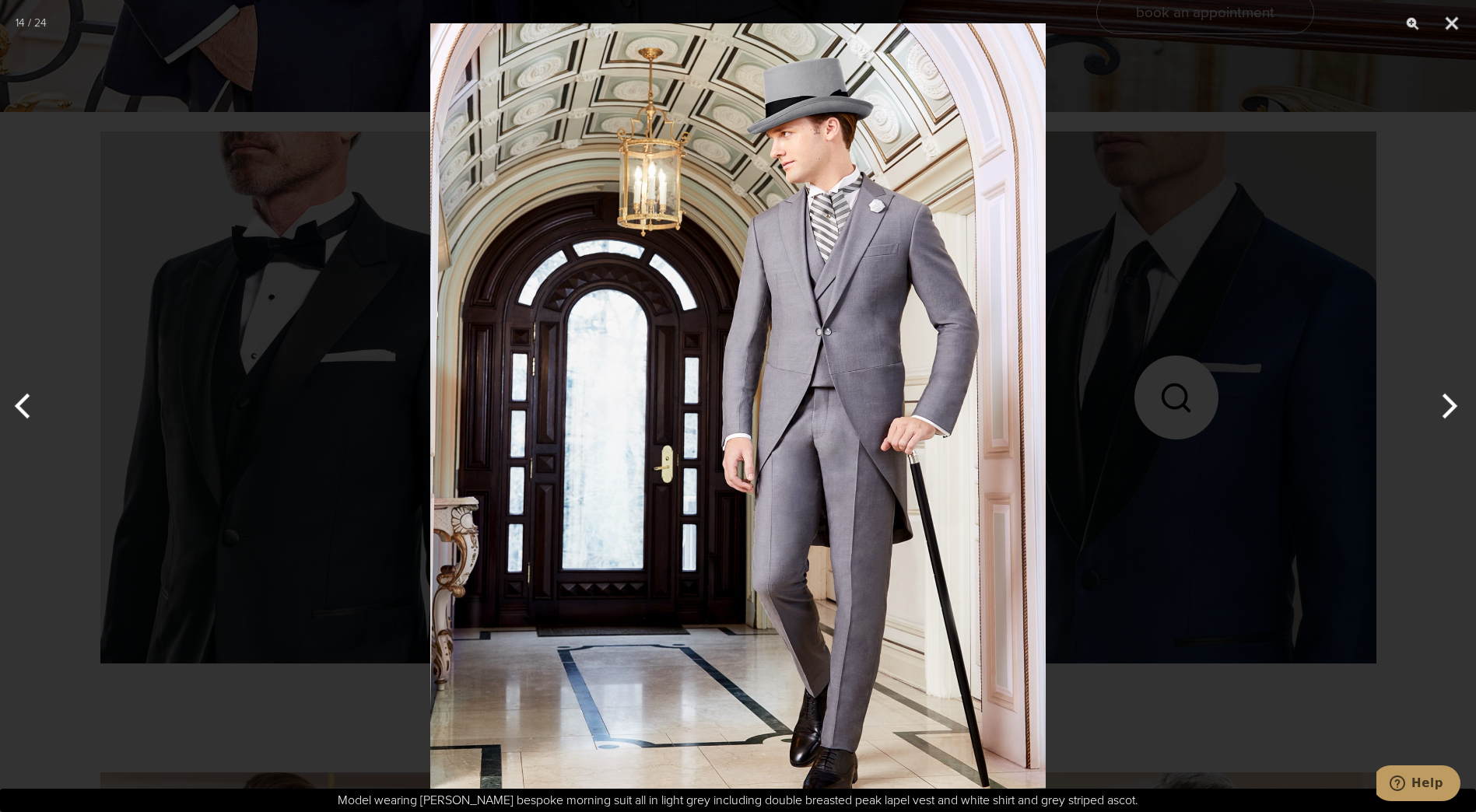
click at [1451, 404] on button "Next" at bounding box center [1447, 406] width 58 height 78
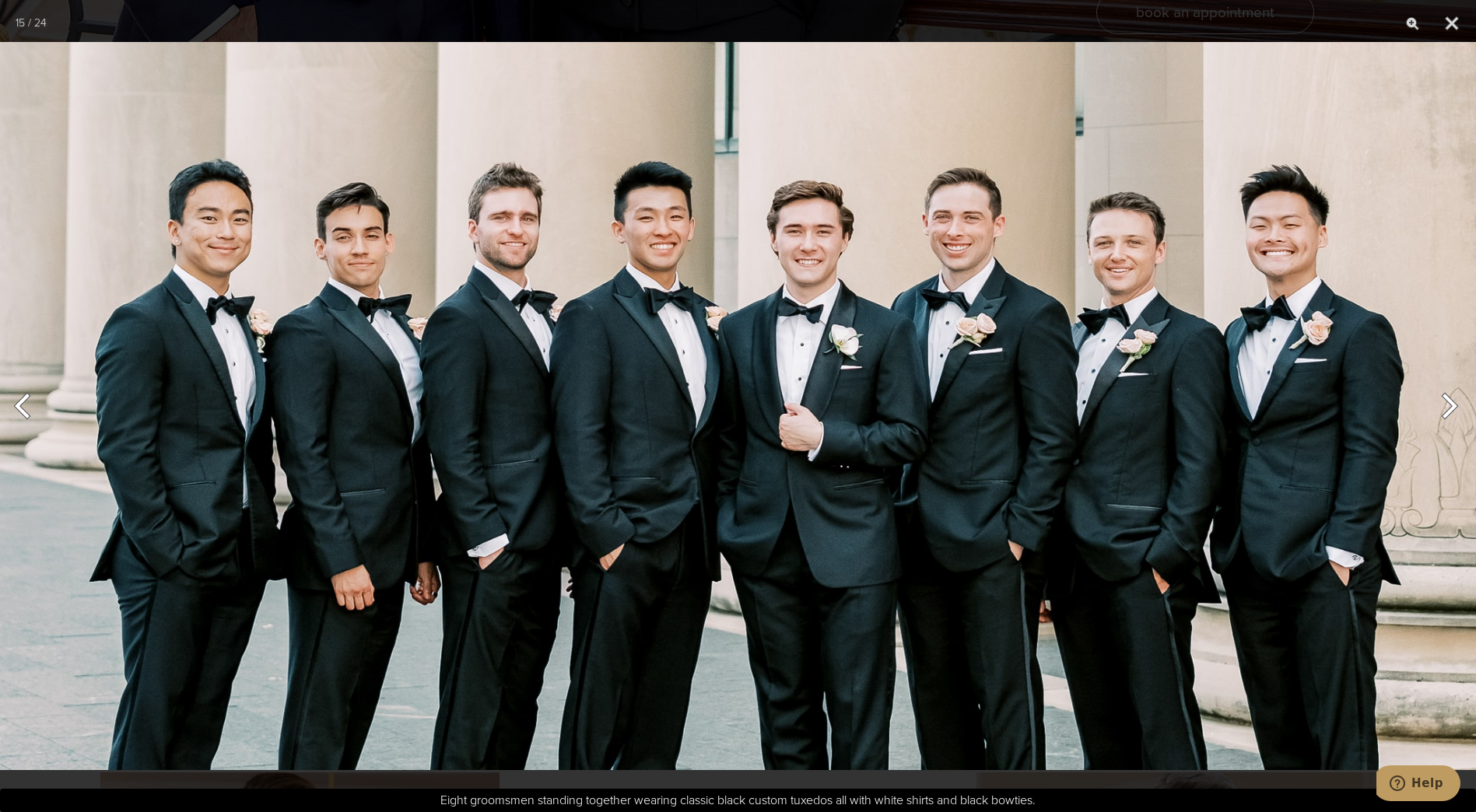
click at [1451, 404] on button "Next" at bounding box center [1447, 406] width 58 height 78
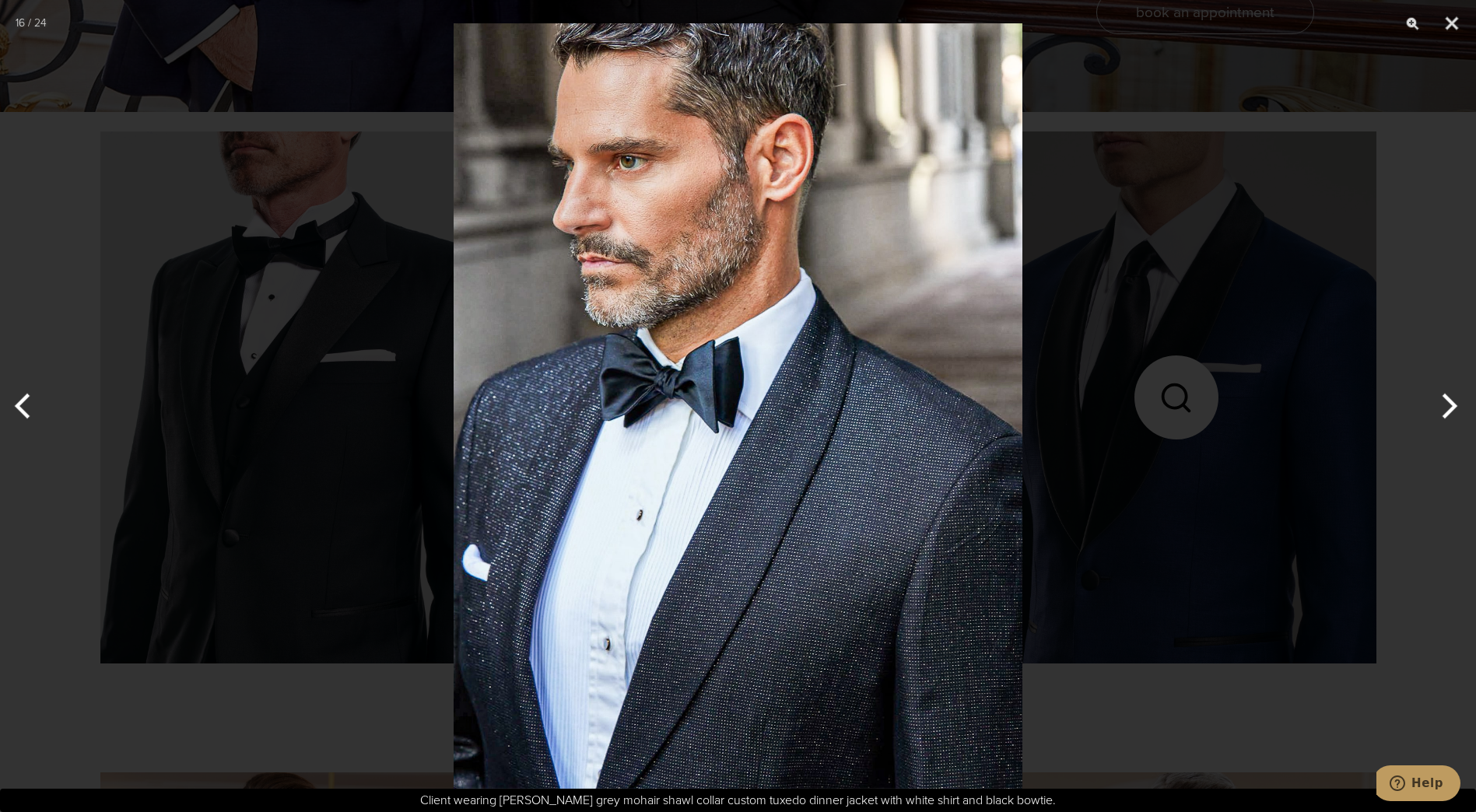
click at [1452, 412] on button "Next" at bounding box center [1447, 406] width 58 height 78
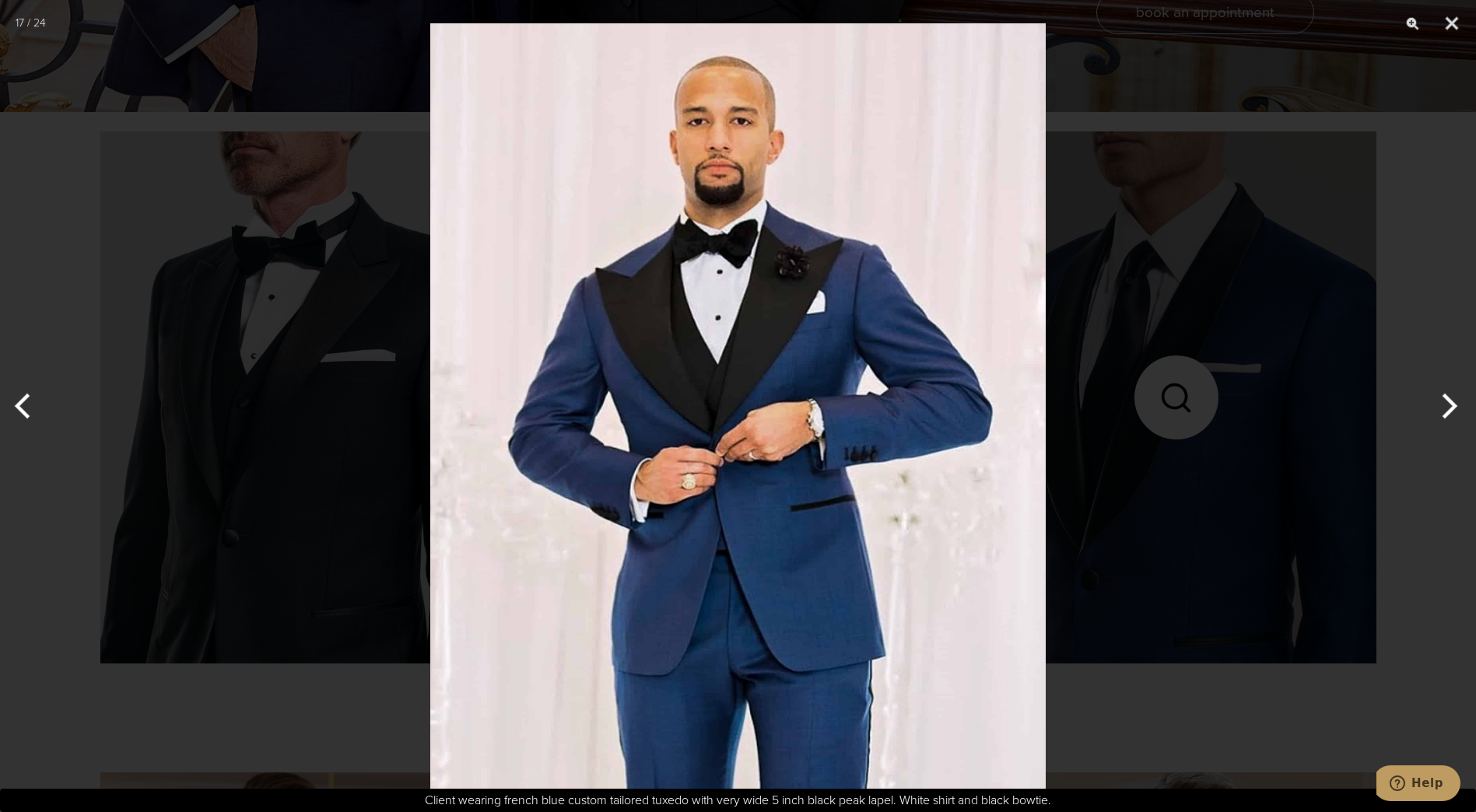
click at [1452, 412] on button "Next" at bounding box center [1447, 406] width 58 height 78
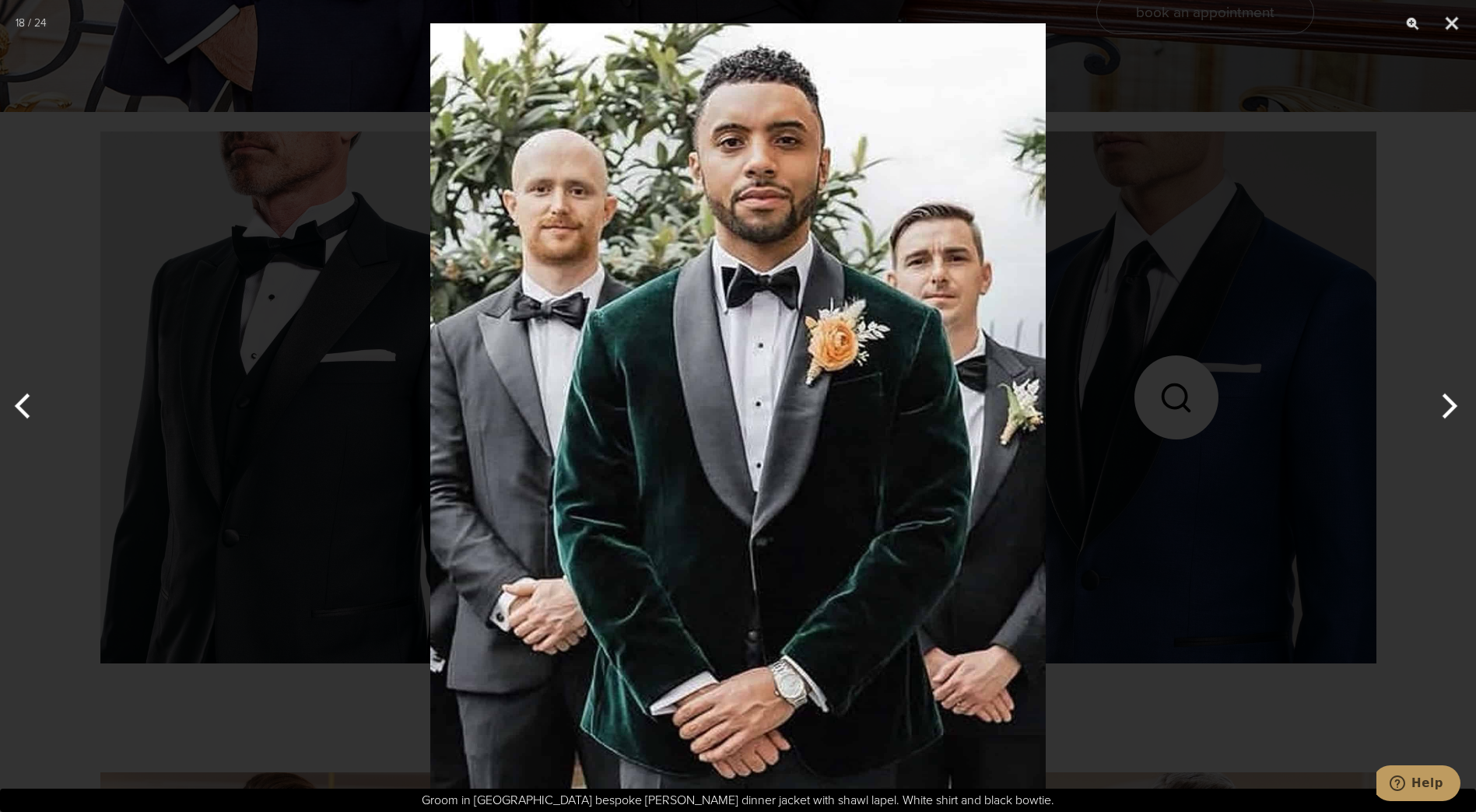
click at [1452, 412] on button "Next" at bounding box center [1447, 406] width 58 height 78
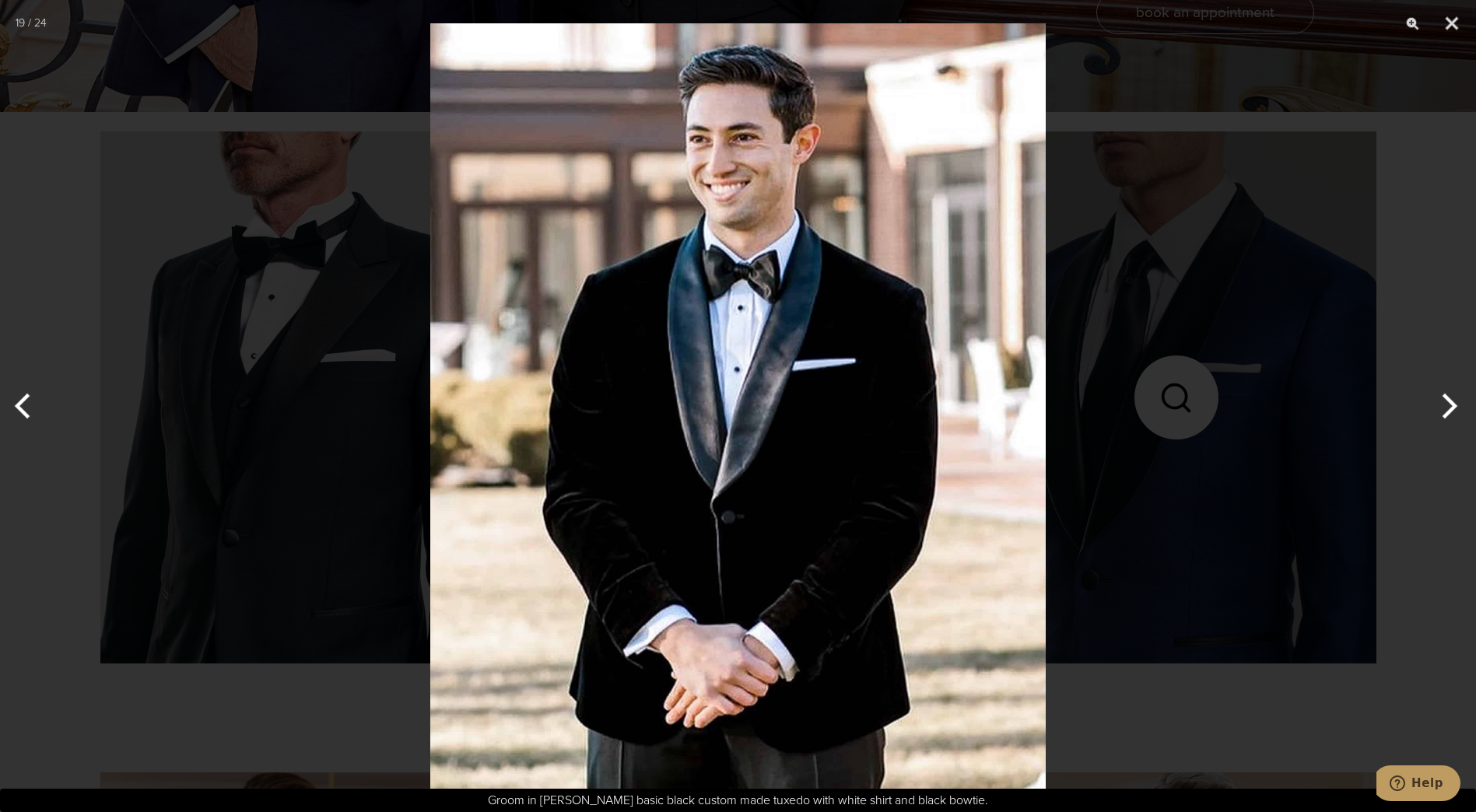
click at [1452, 412] on button "Next" at bounding box center [1447, 406] width 58 height 78
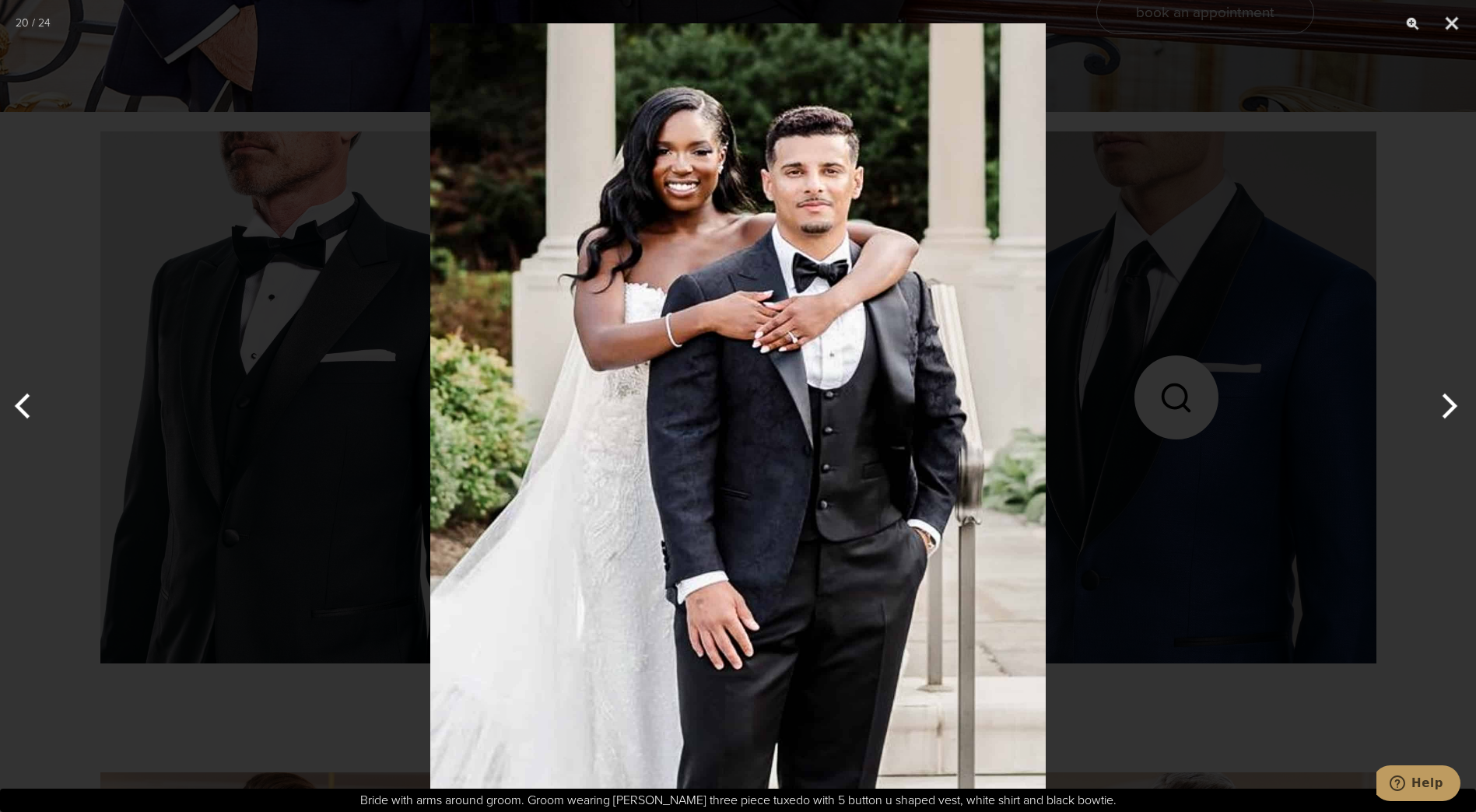
click at [1452, 412] on button "Next" at bounding box center [1447, 406] width 58 height 78
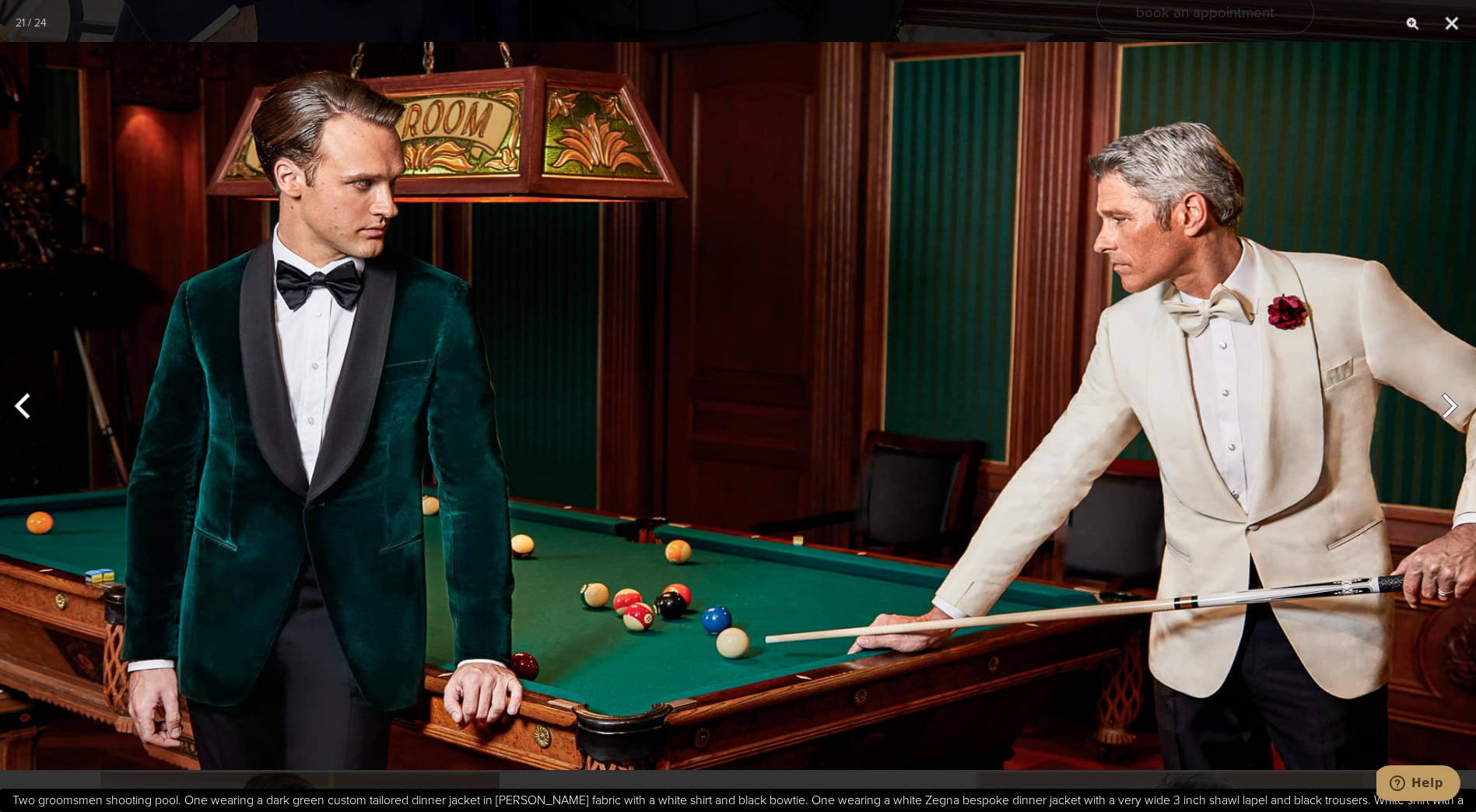
click at [1452, 411] on button "Next" at bounding box center [1447, 406] width 58 height 78
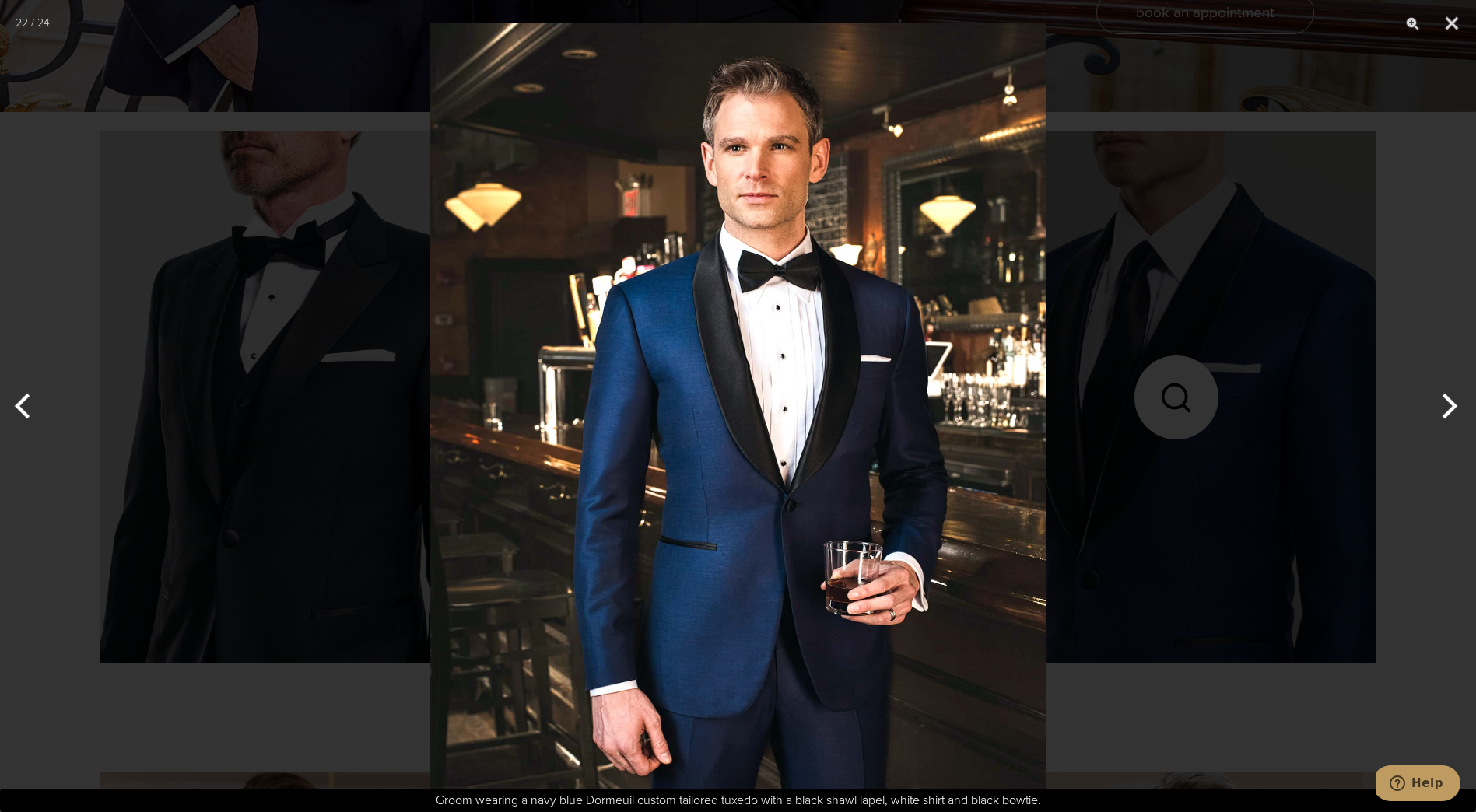
click at [1452, 411] on button "Next" at bounding box center [1447, 406] width 58 height 78
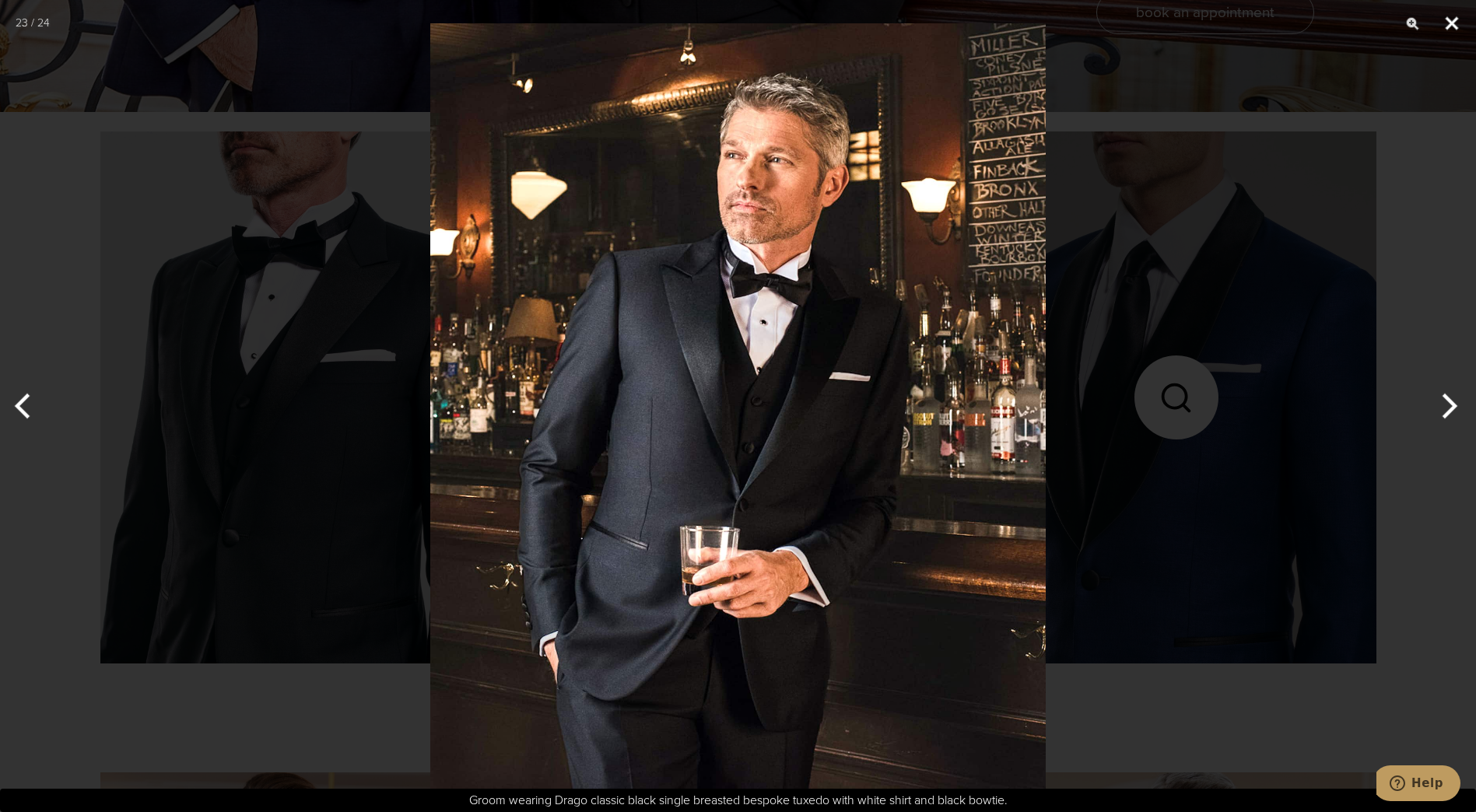
click at [1449, 26] on button "Close" at bounding box center [1452, 23] width 39 height 47
